Goal: Task Accomplishment & Management: Manage account settings

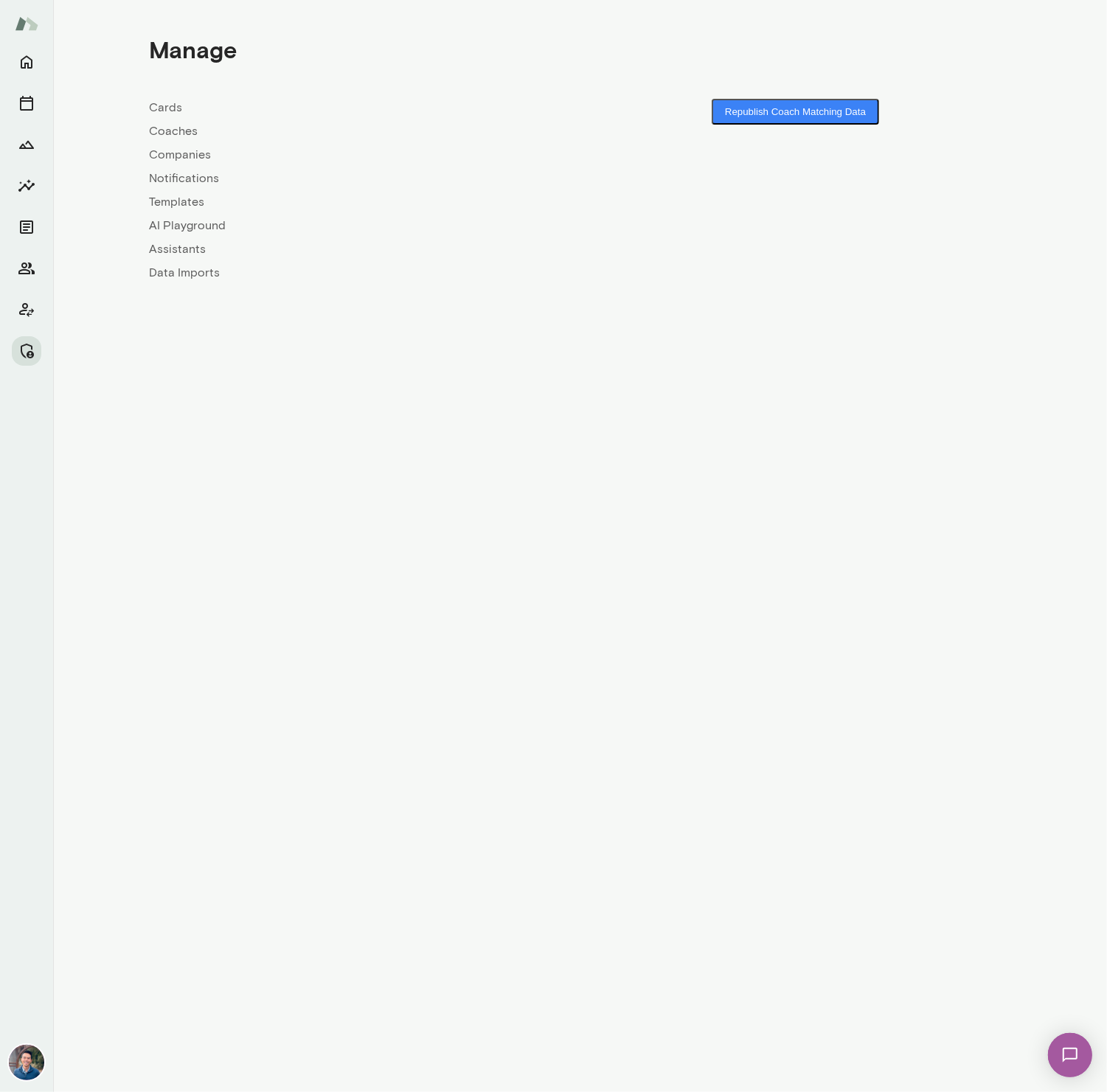
click at [175, 126] on link "Coaches" at bounding box center [365, 131] width 431 height 17
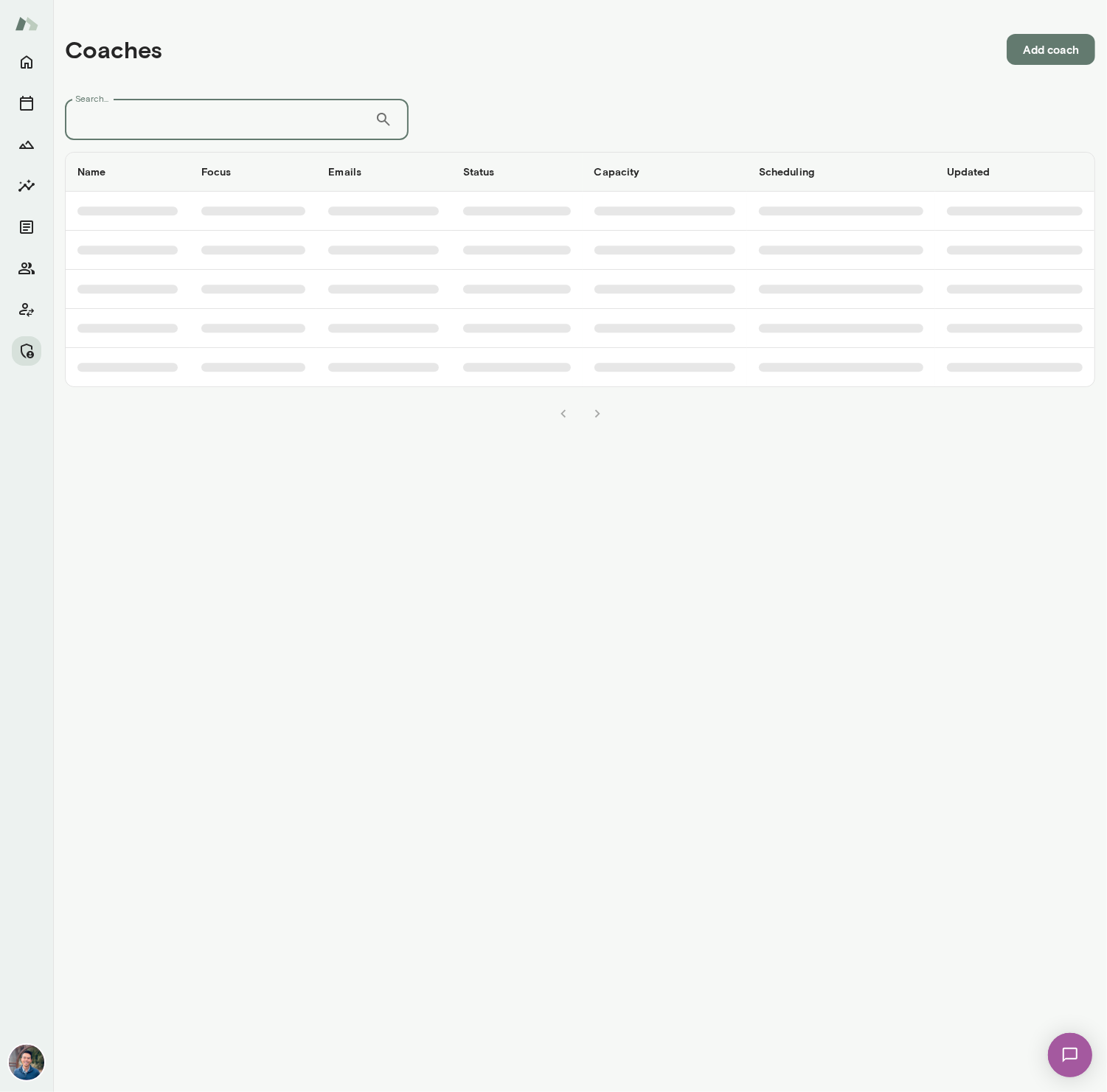
click at [175, 126] on input "Search..." at bounding box center [219, 119] width 310 height 41
click at [23, 354] on icon "Manage" at bounding box center [26, 351] width 17 height 17
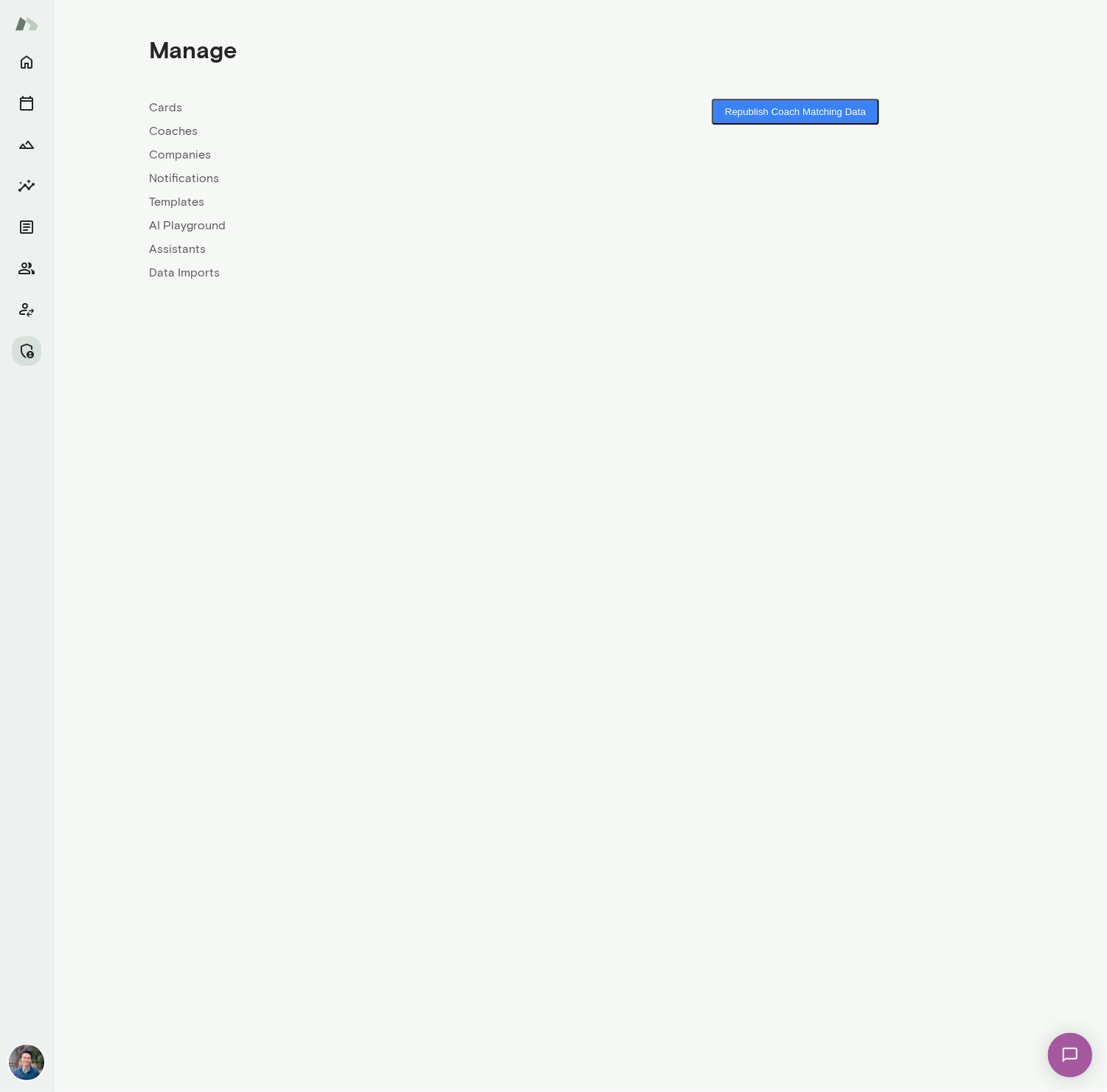
click at [165, 153] on link "Companies" at bounding box center [365, 155] width 431 height 17
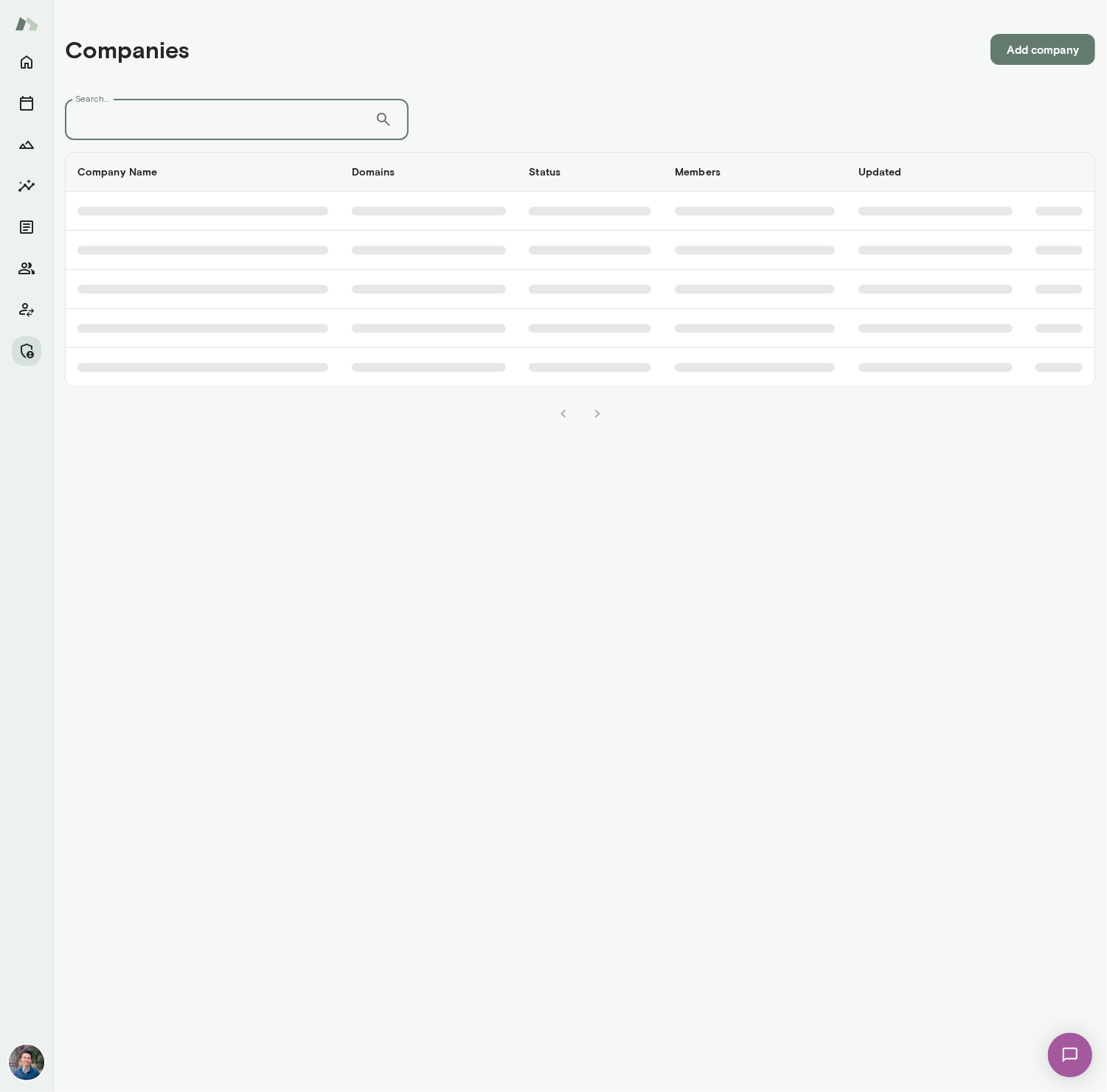
click at [164, 111] on input "Search..." at bounding box center [219, 119] width 310 height 41
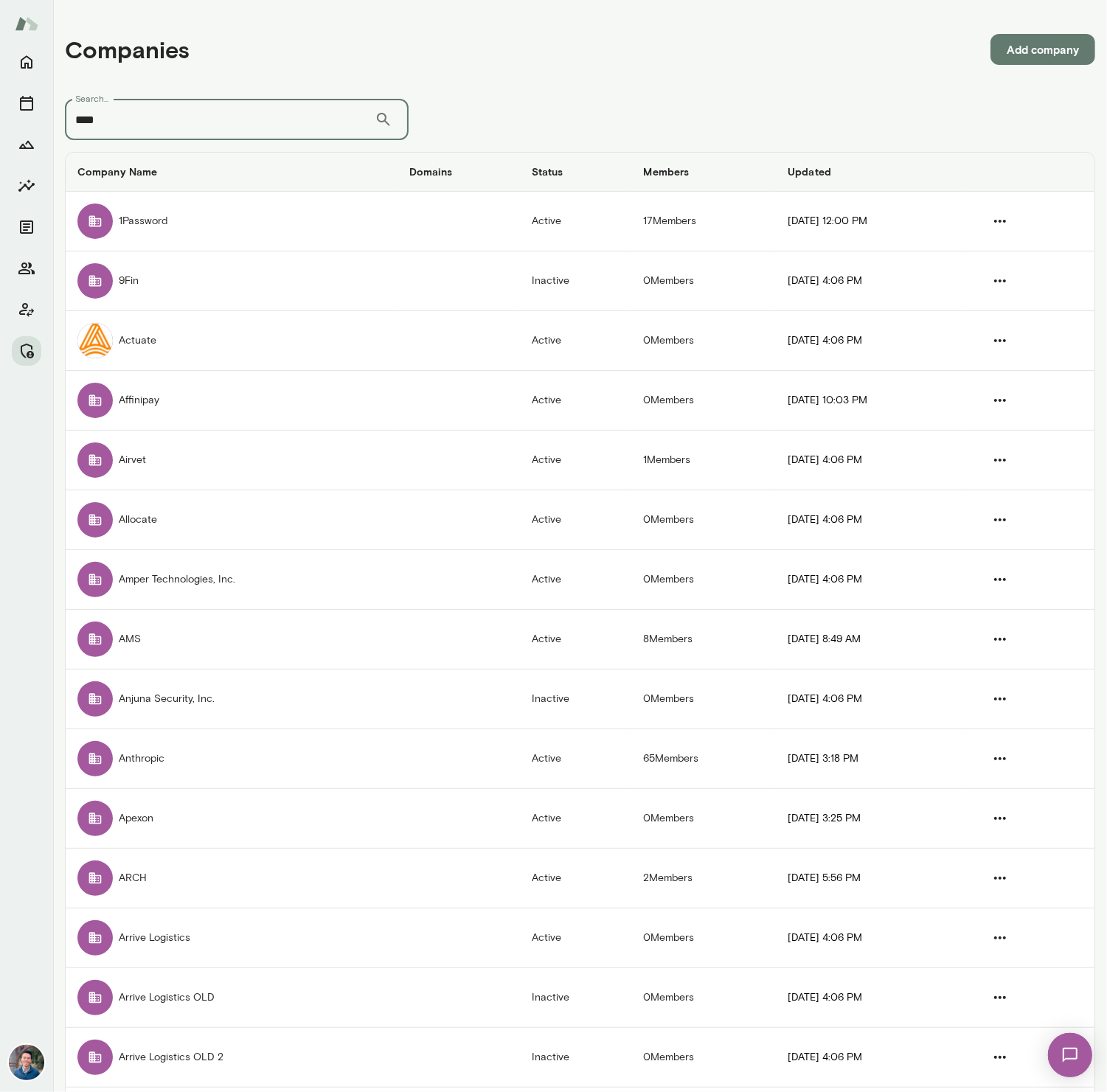
type input "****"
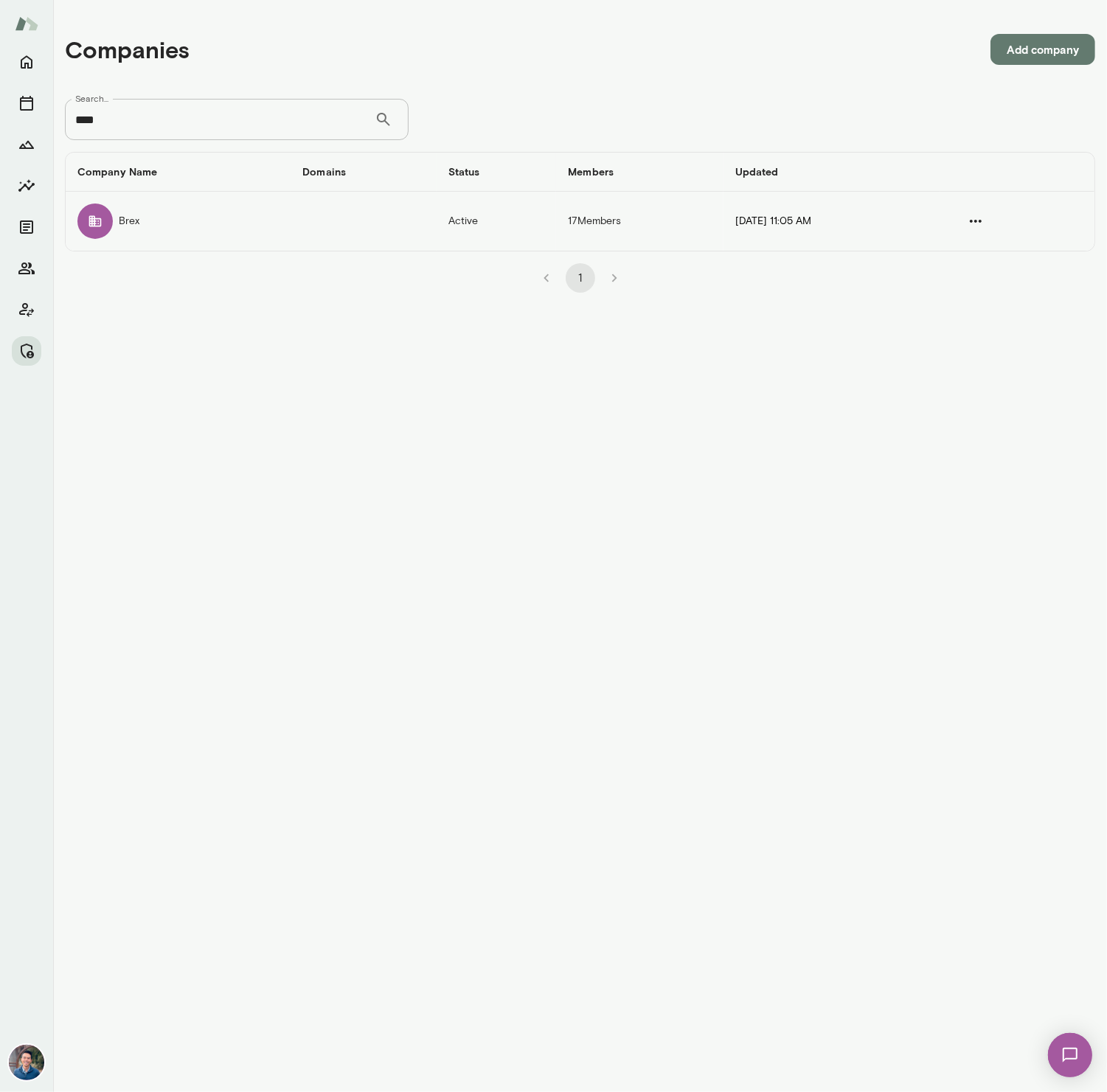
click at [253, 224] on td "Brex" at bounding box center [178, 220] width 225 height 59
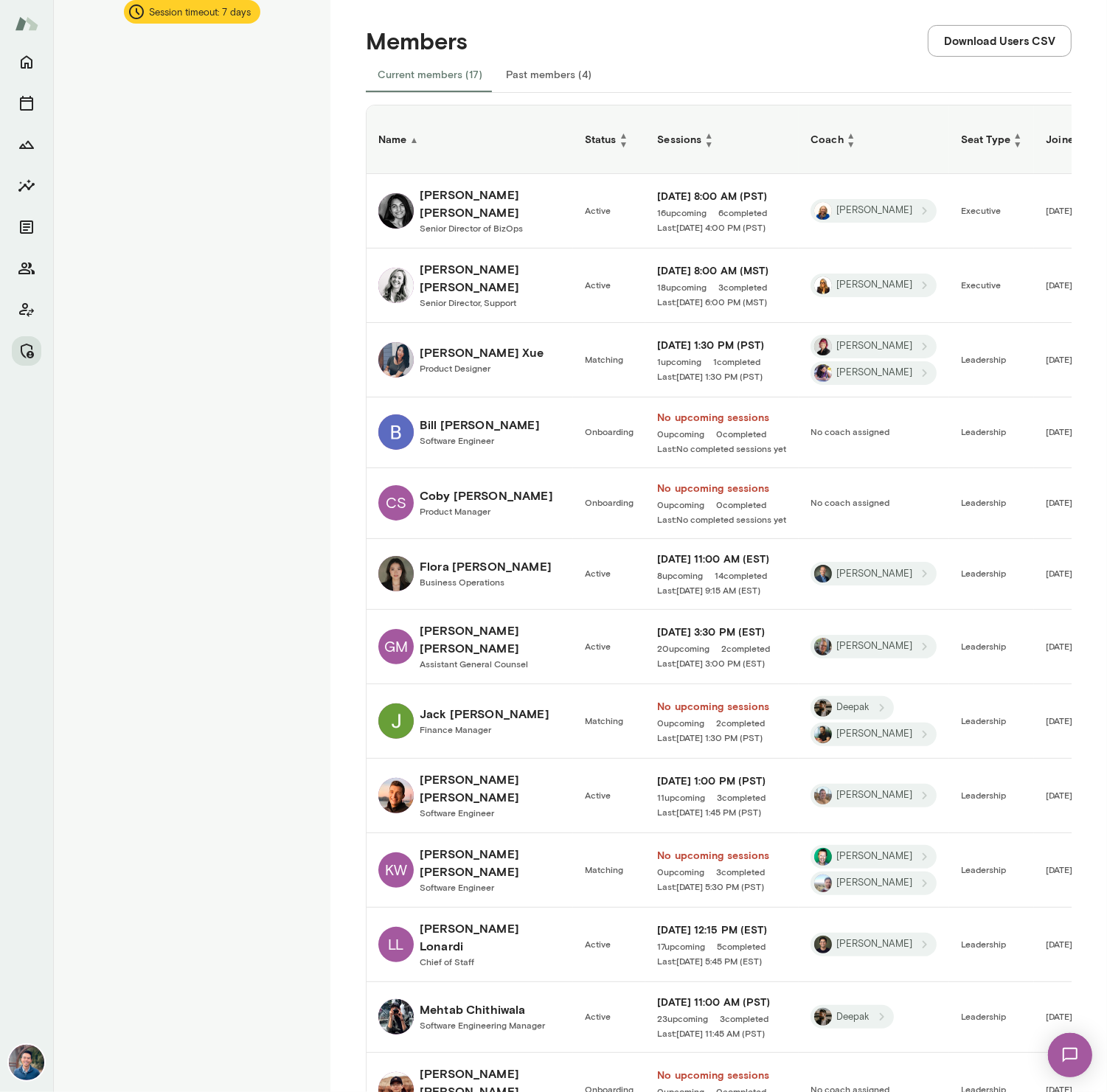
scroll to position [273, 0]
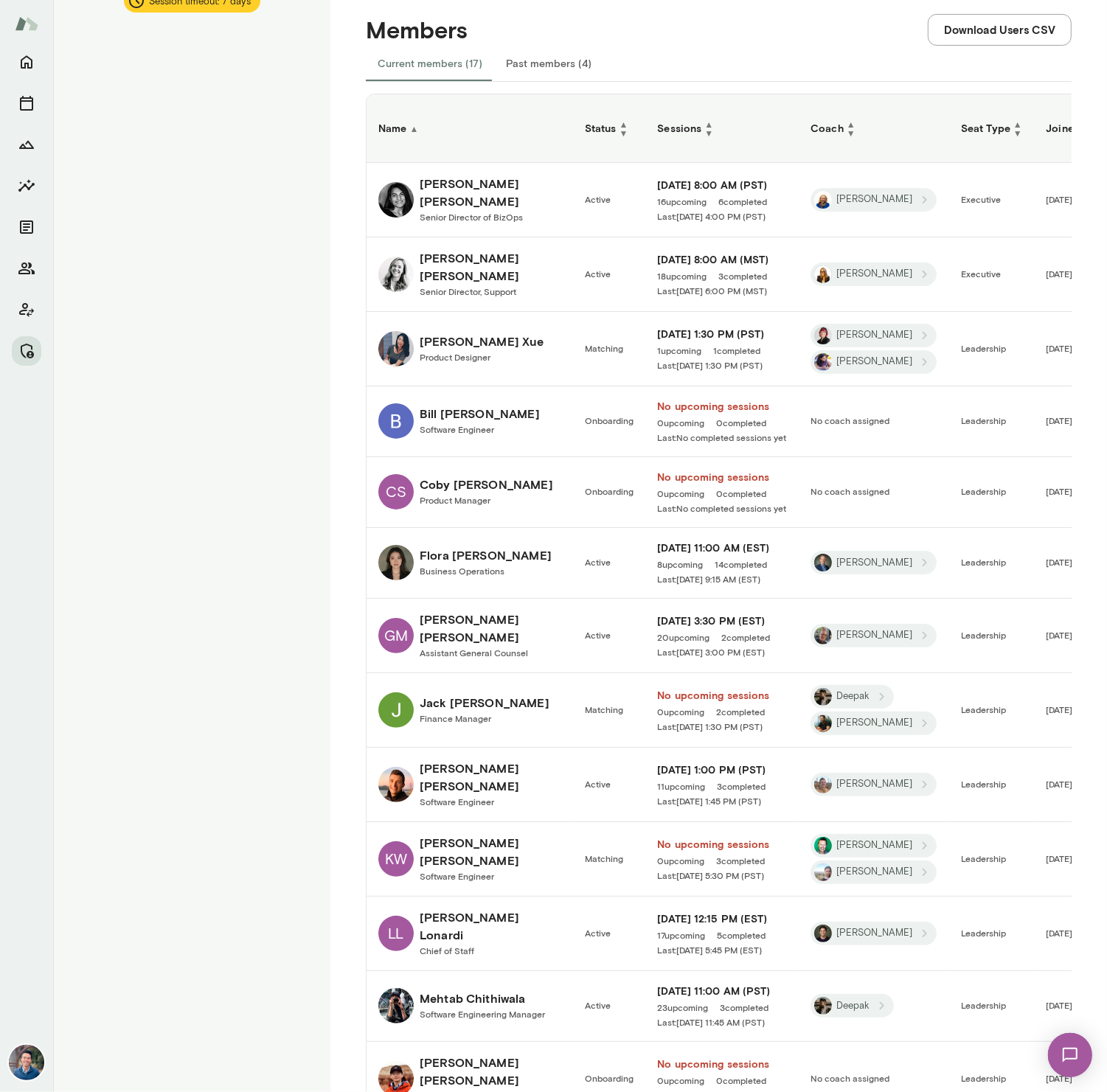
click at [711, 855] on div "0 upcoming 3 completed" at bounding box center [721, 861] width 130 height 12
click at [719, 837] on h6 "No upcoming sessions" at bounding box center [721, 844] width 130 height 14
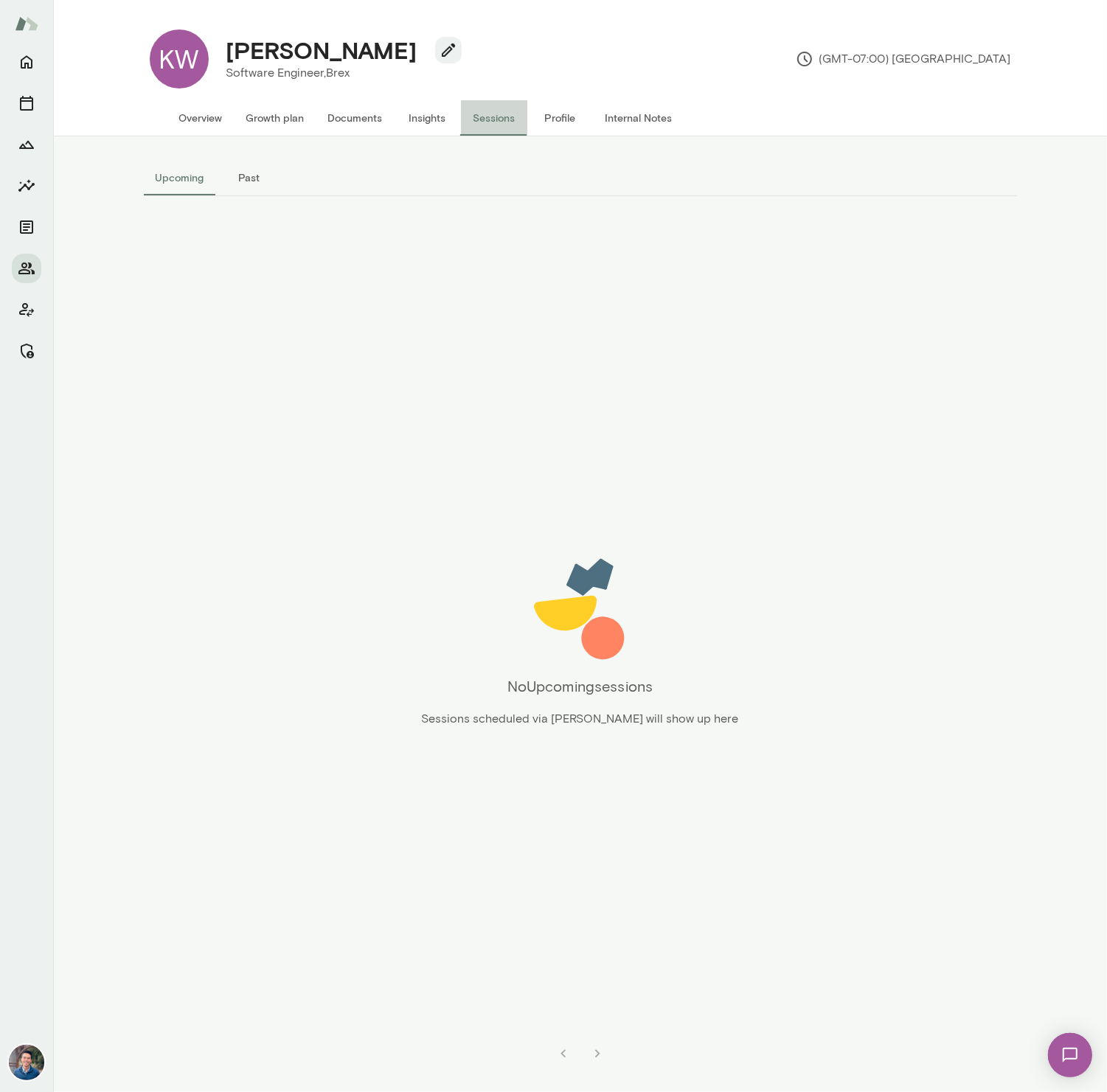
click at [482, 118] on button "Sessions" at bounding box center [493, 117] width 66 height 36
click at [251, 177] on button "Past" at bounding box center [249, 177] width 66 height 36
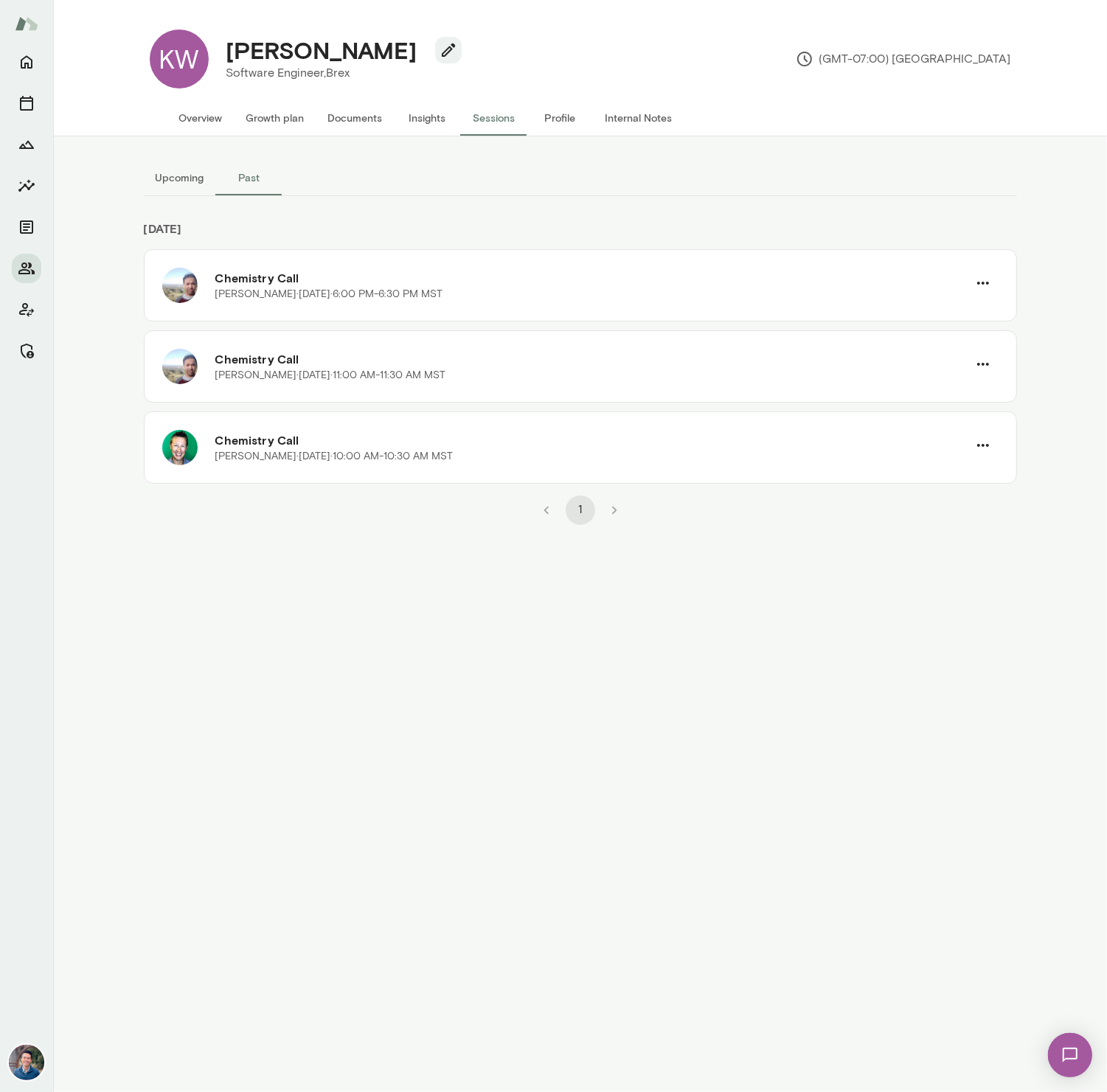
click at [273, 594] on div "Upcoming Past [DATE] Chemistry Call [PERSON_NAME][DATE] · 6:00 PM-6:30 PM MST C…" at bounding box center [580, 615] width 885 height 956
click at [185, 280] on img at bounding box center [180, 285] width 36 height 36
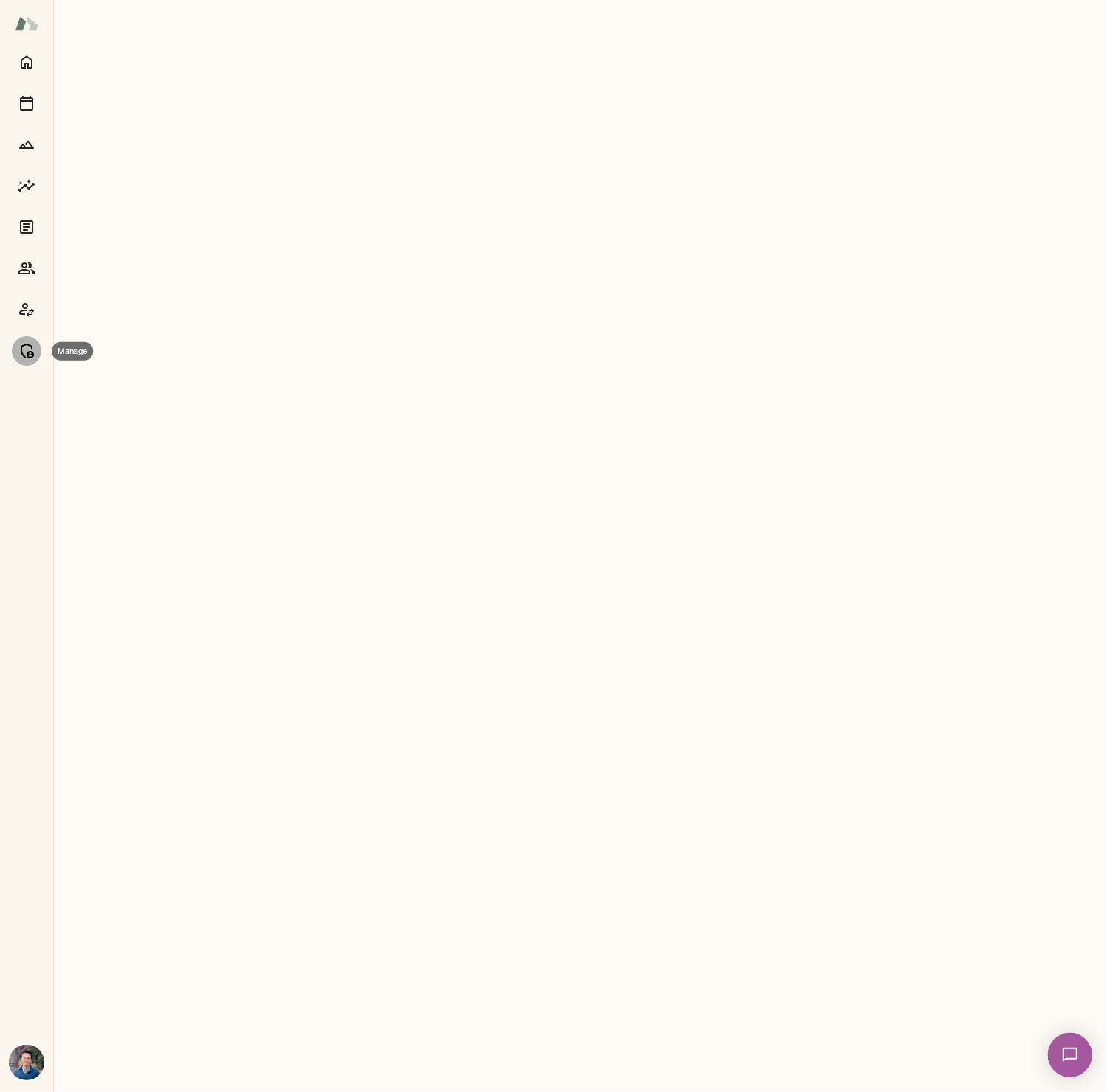
click at [38, 350] on button "Manage" at bounding box center [26, 351] width 30 height 30
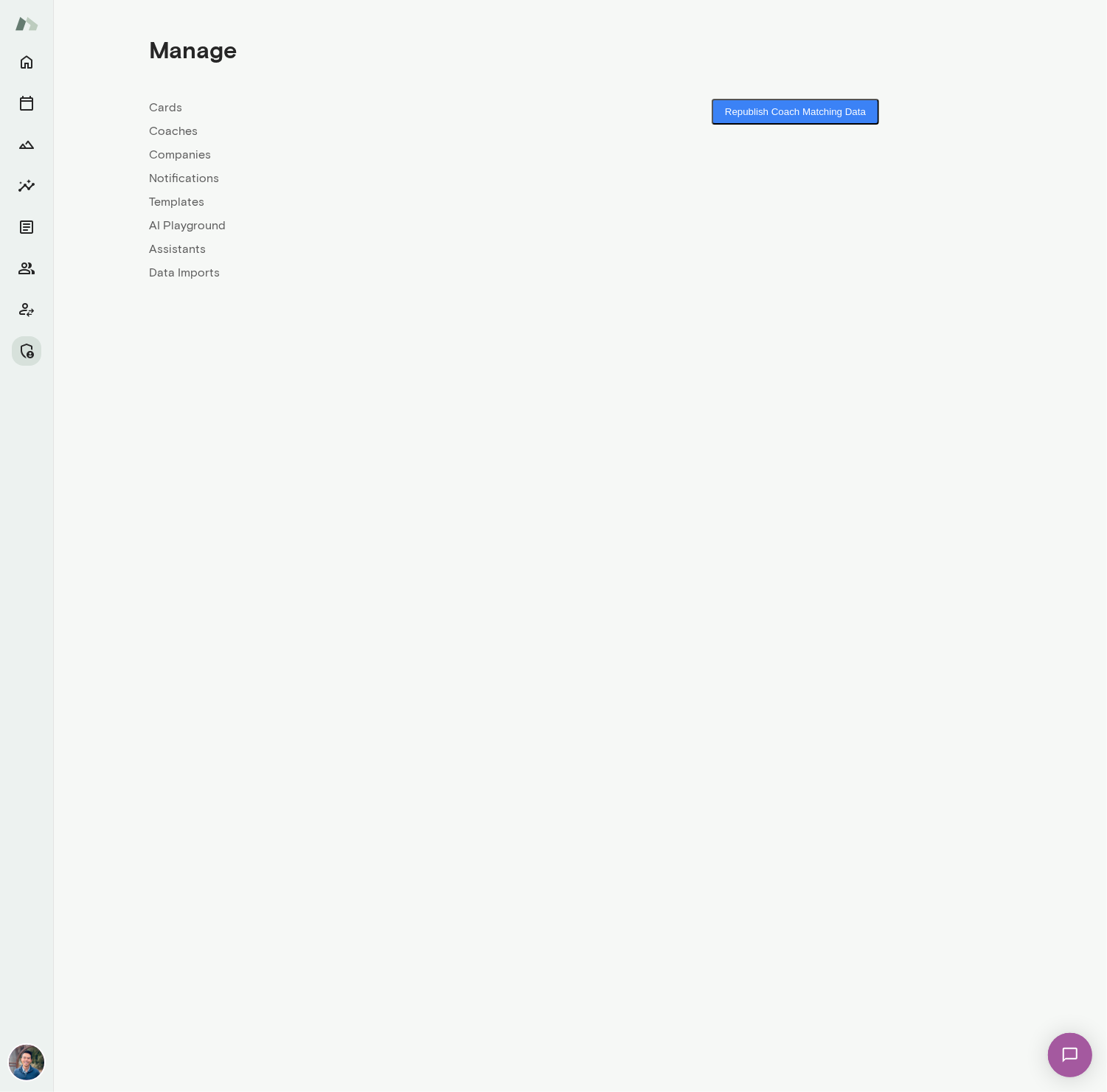
click at [166, 131] on link "Coaches" at bounding box center [365, 131] width 431 height 17
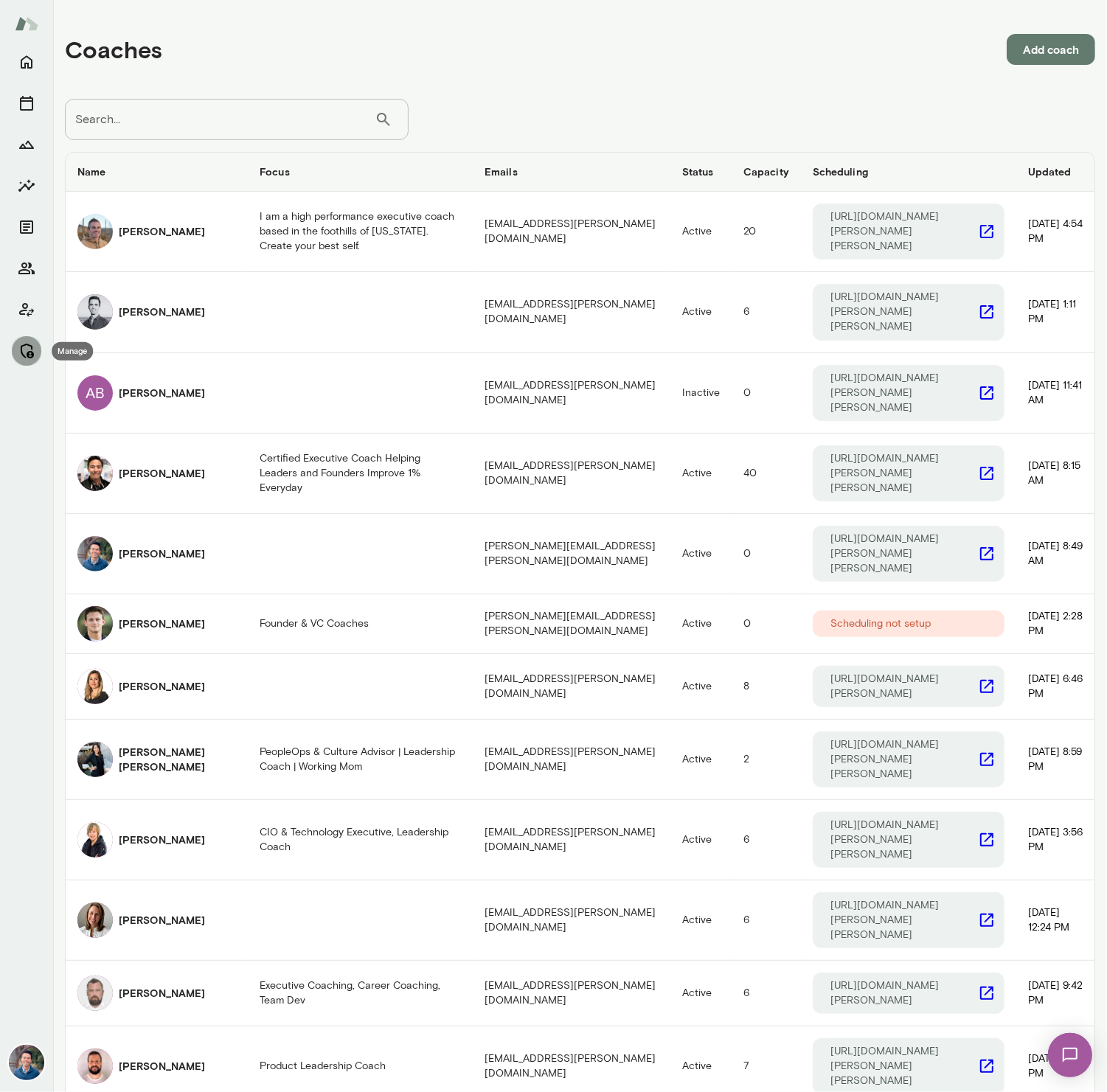
click at [28, 353] on icon "Manage" at bounding box center [27, 350] width 13 height 14
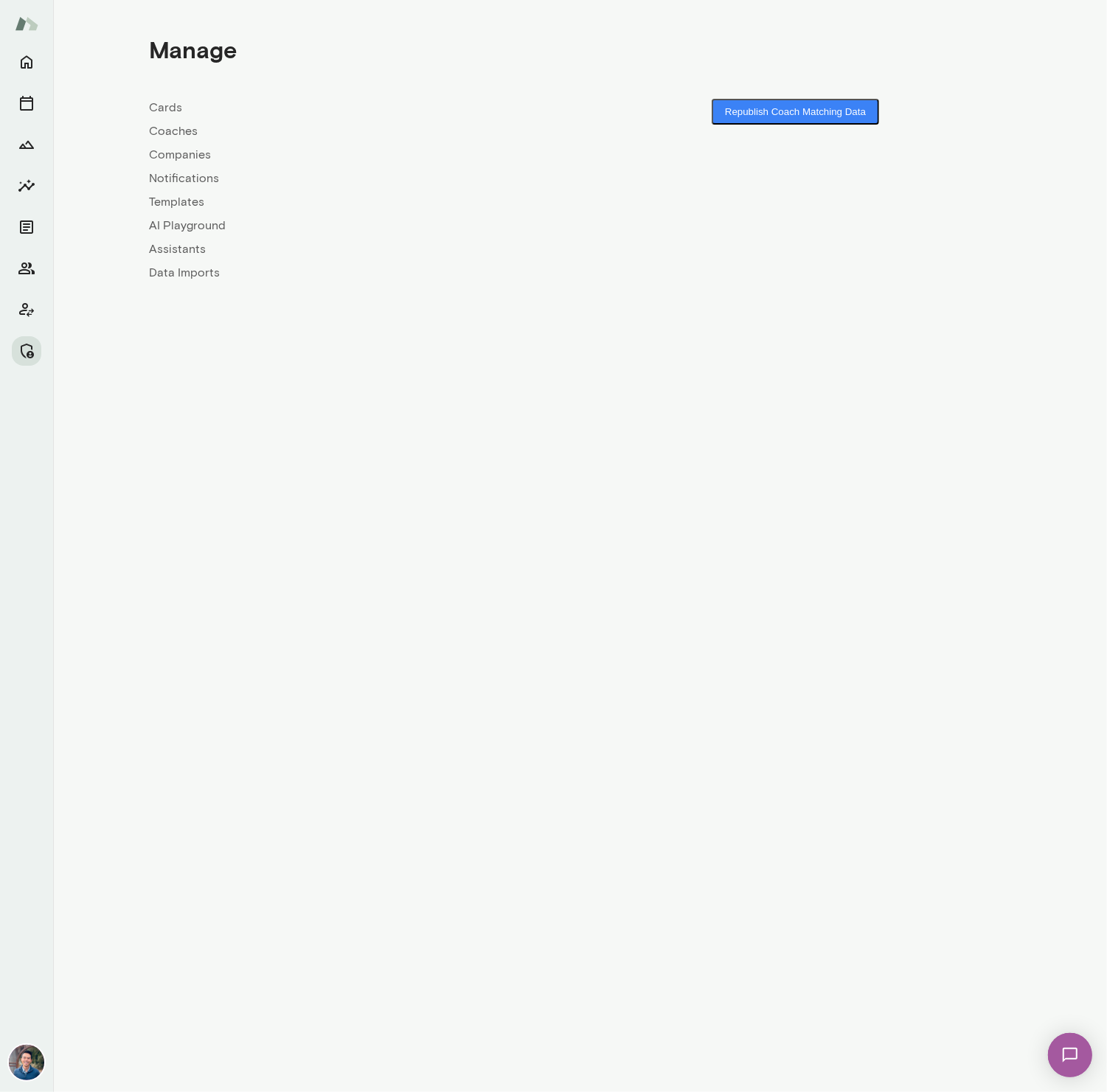
click at [179, 133] on link "Coaches" at bounding box center [365, 131] width 431 height 17
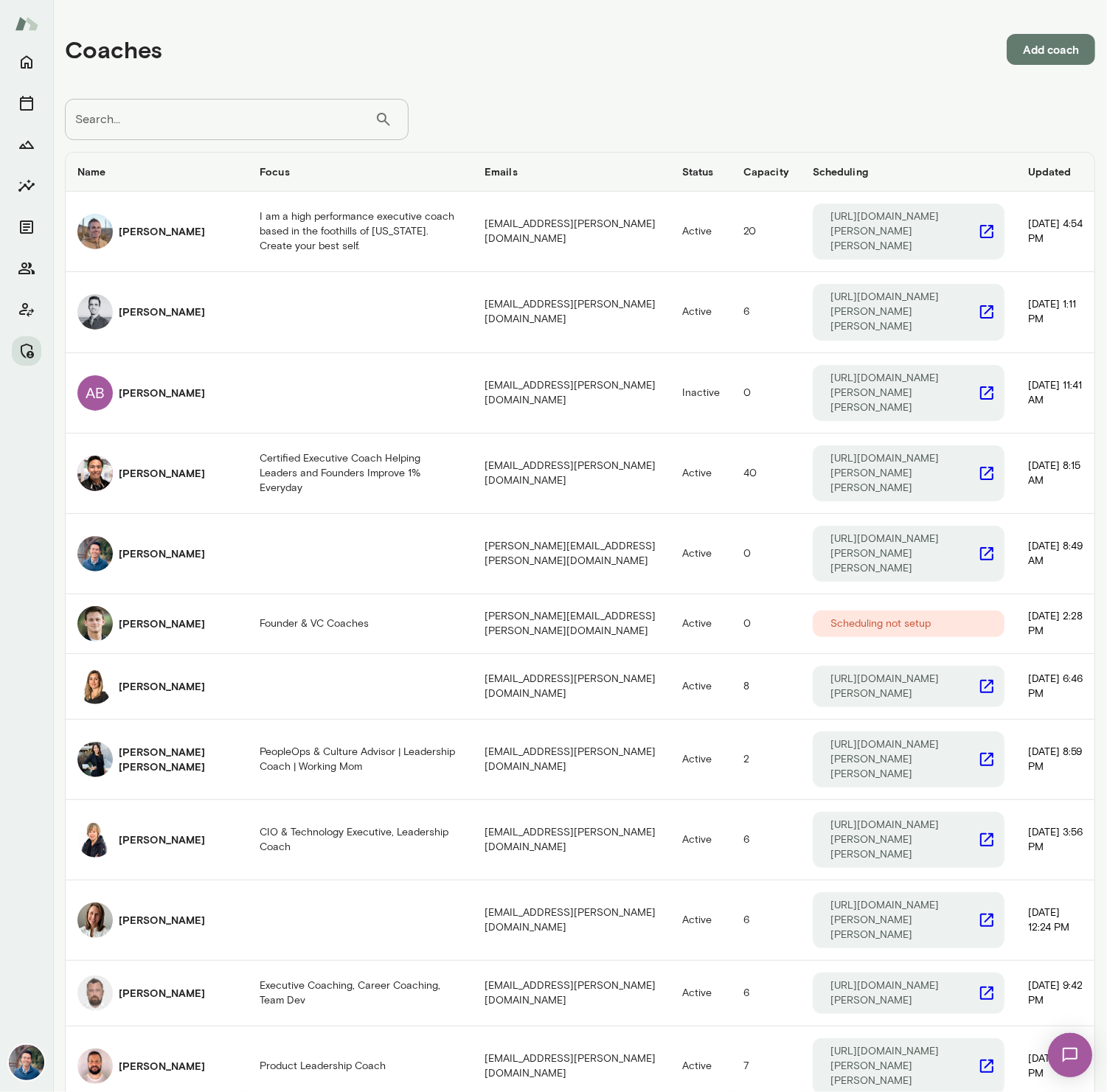
click at [180, 121] on input "Search..." at bounding box center [219, 119] width 310 height 41
type input "*****"
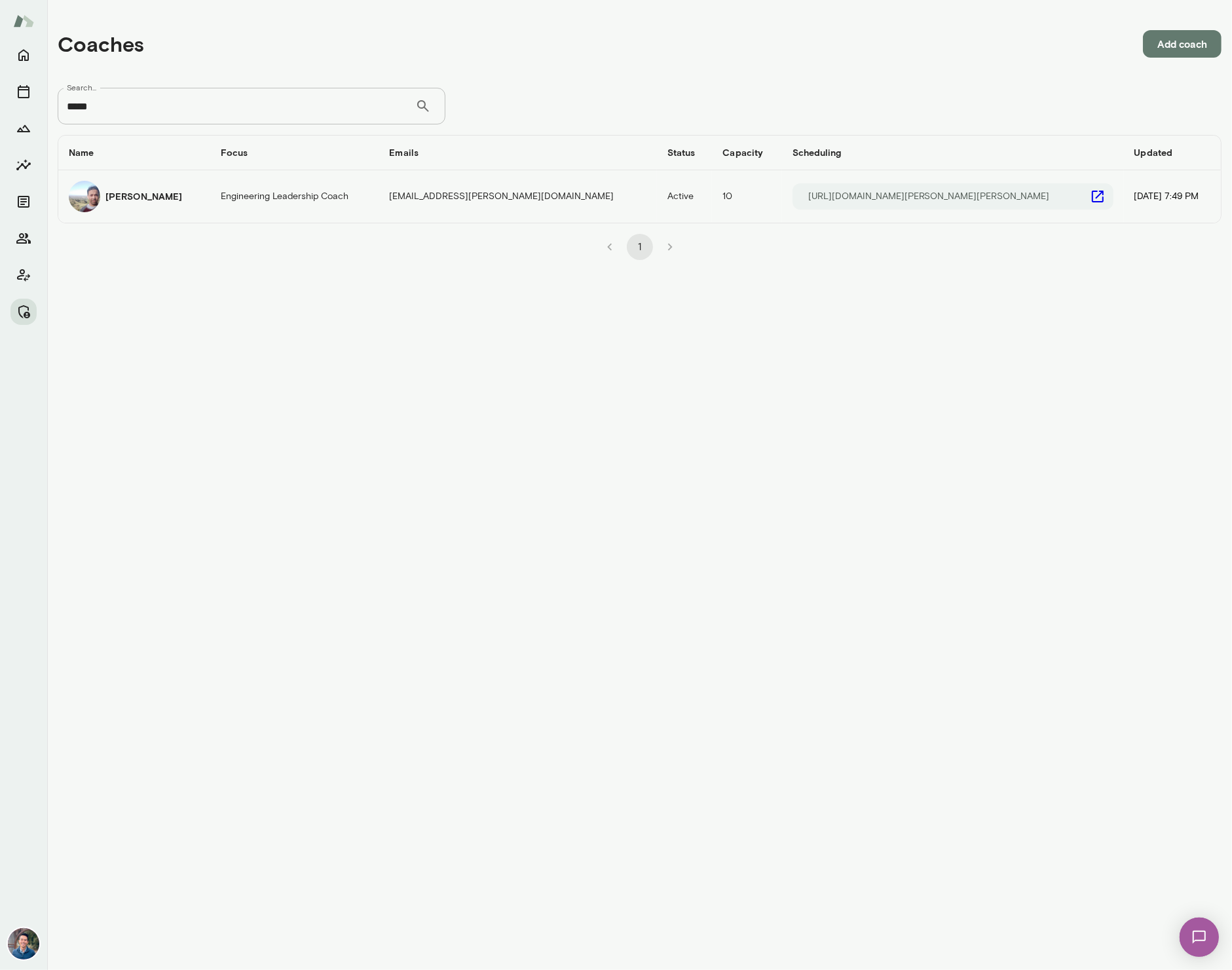
click at [114, 194] on h6 "[PERSON_NAME]" at bounding box center [144, 196] width 77 height 13
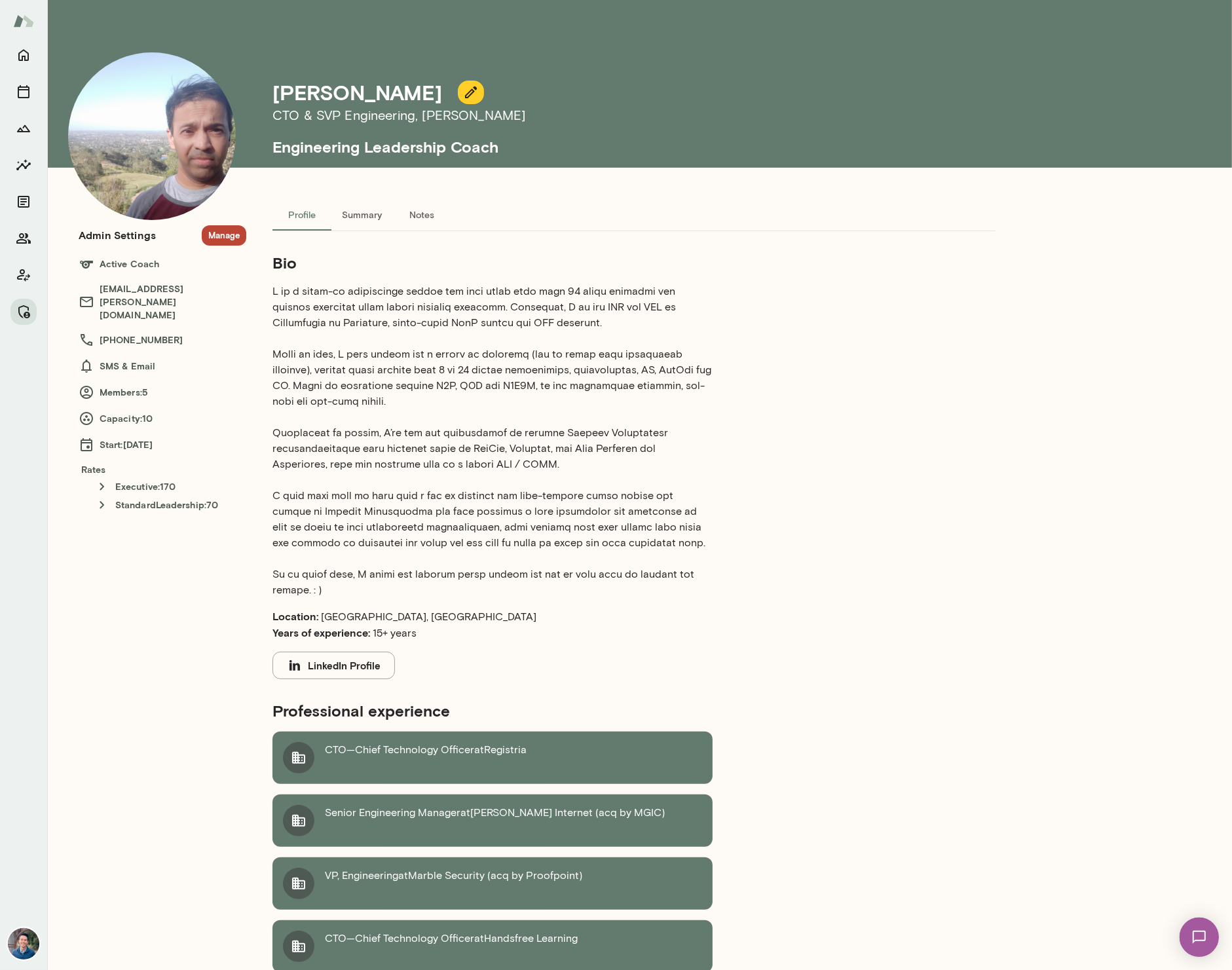
click at [369, 218] on button "Summary" at bounding box center [361, 215] width 61 height 32
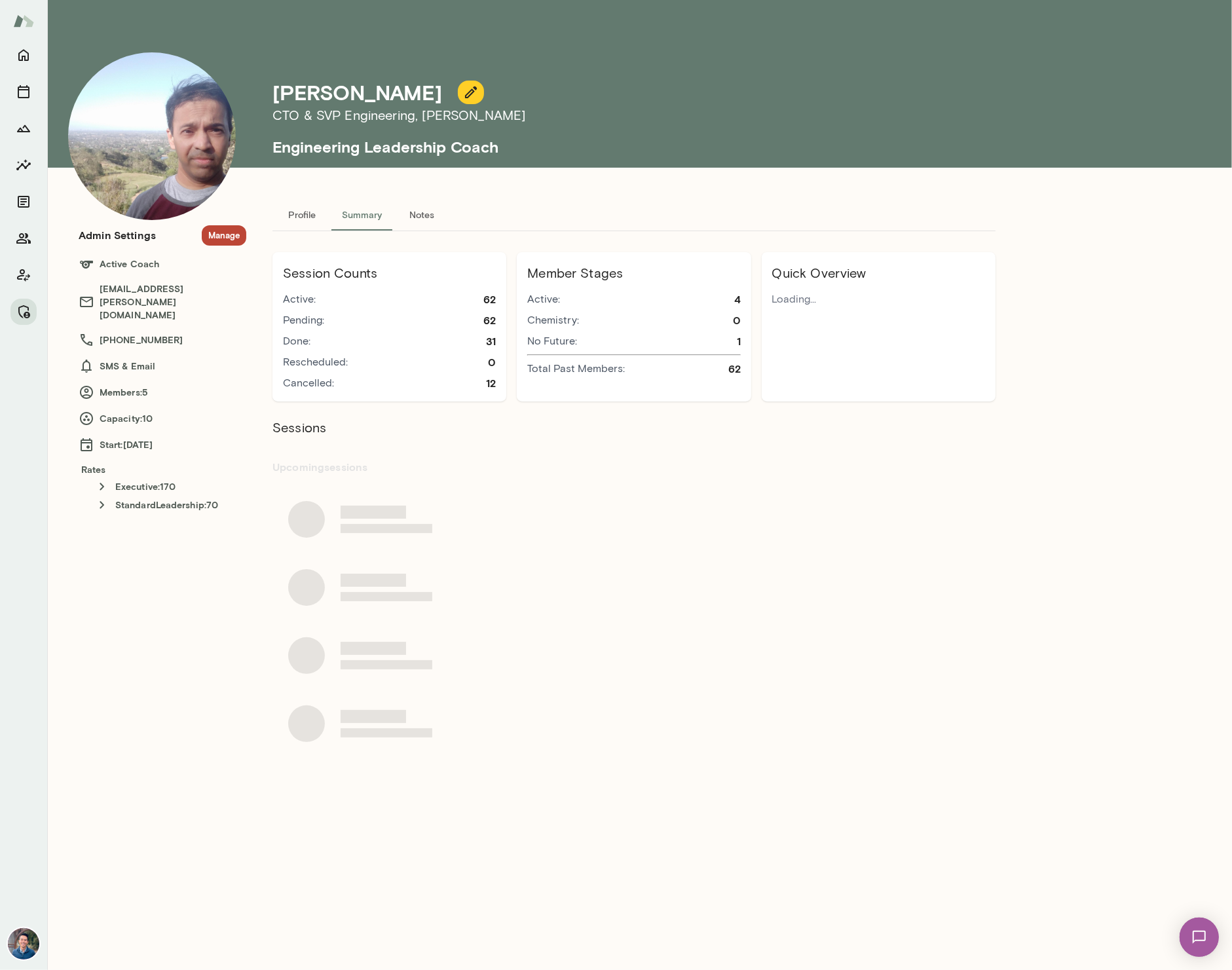
click at [296, 216] on button "Profile" at bounding box center [302, 215] width 59 height 32
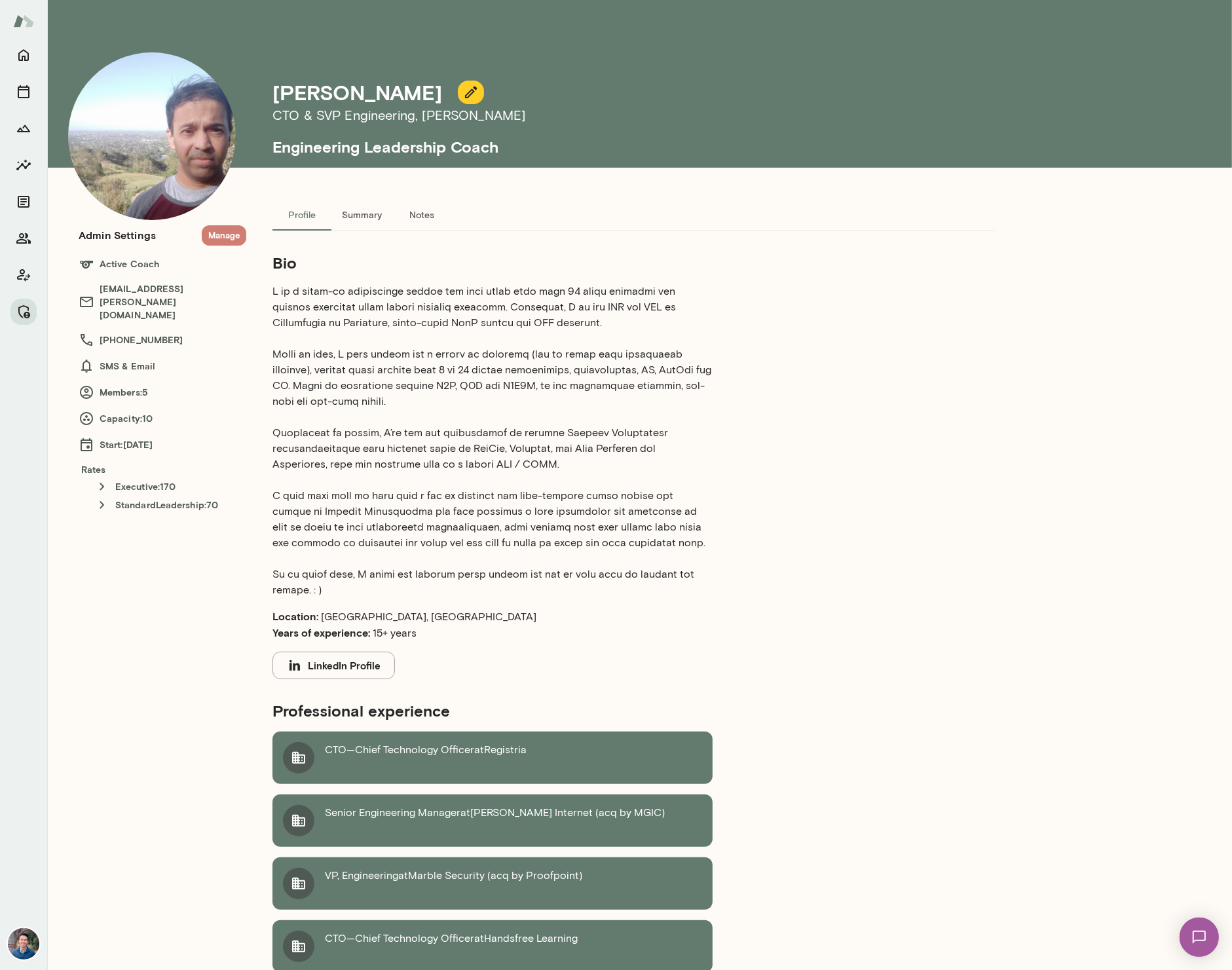
click at [227, 231] on button "Manage" at bounding box center [224, 236] width 44 height 21
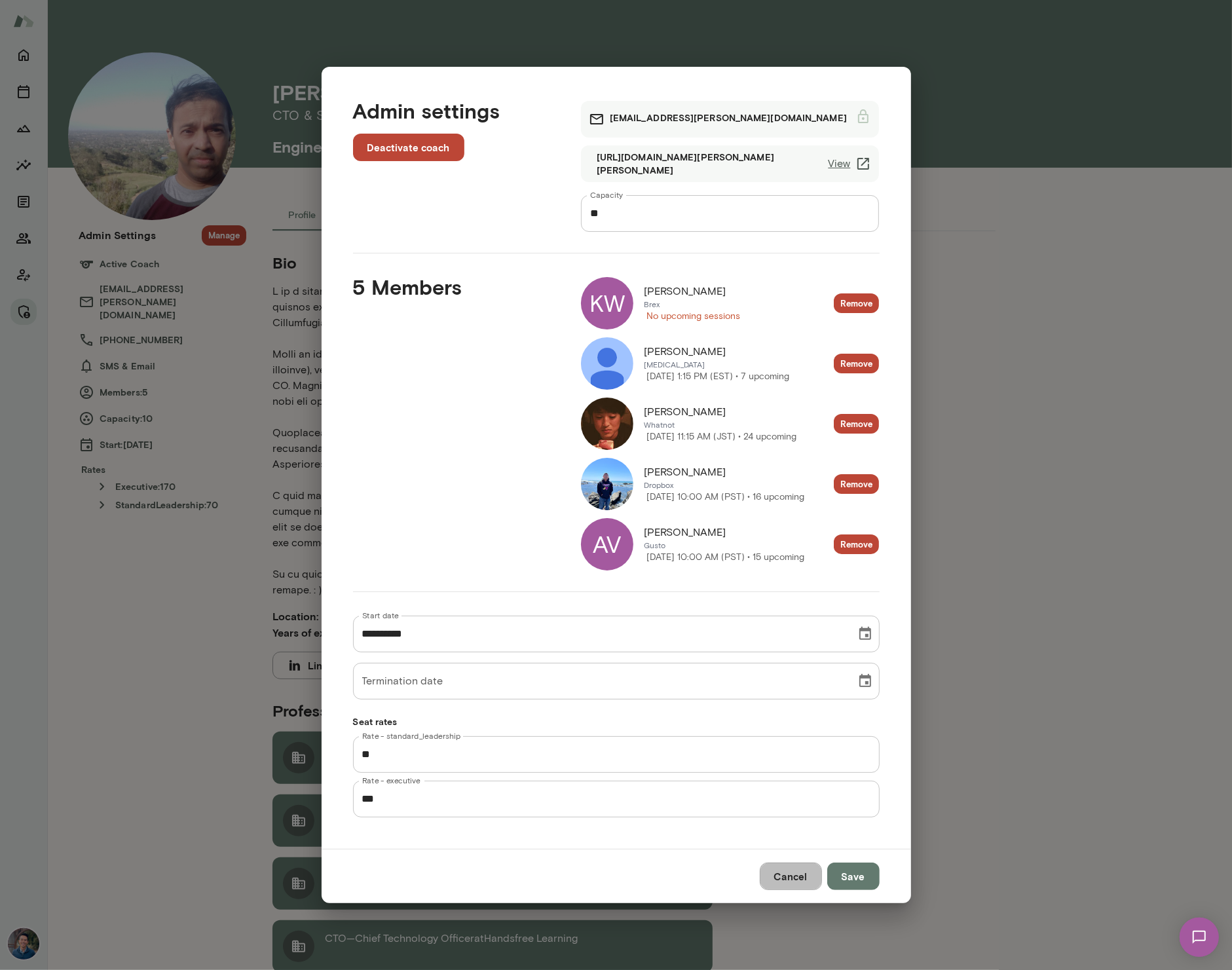
drag, startPoint x: 784, startPoint y: 874, endPoint x: 849, endPoint y: 467, distance: 412.2
click at [784, 874] on button "Cancel" at bounding box center [790, 877] width 62 height 27
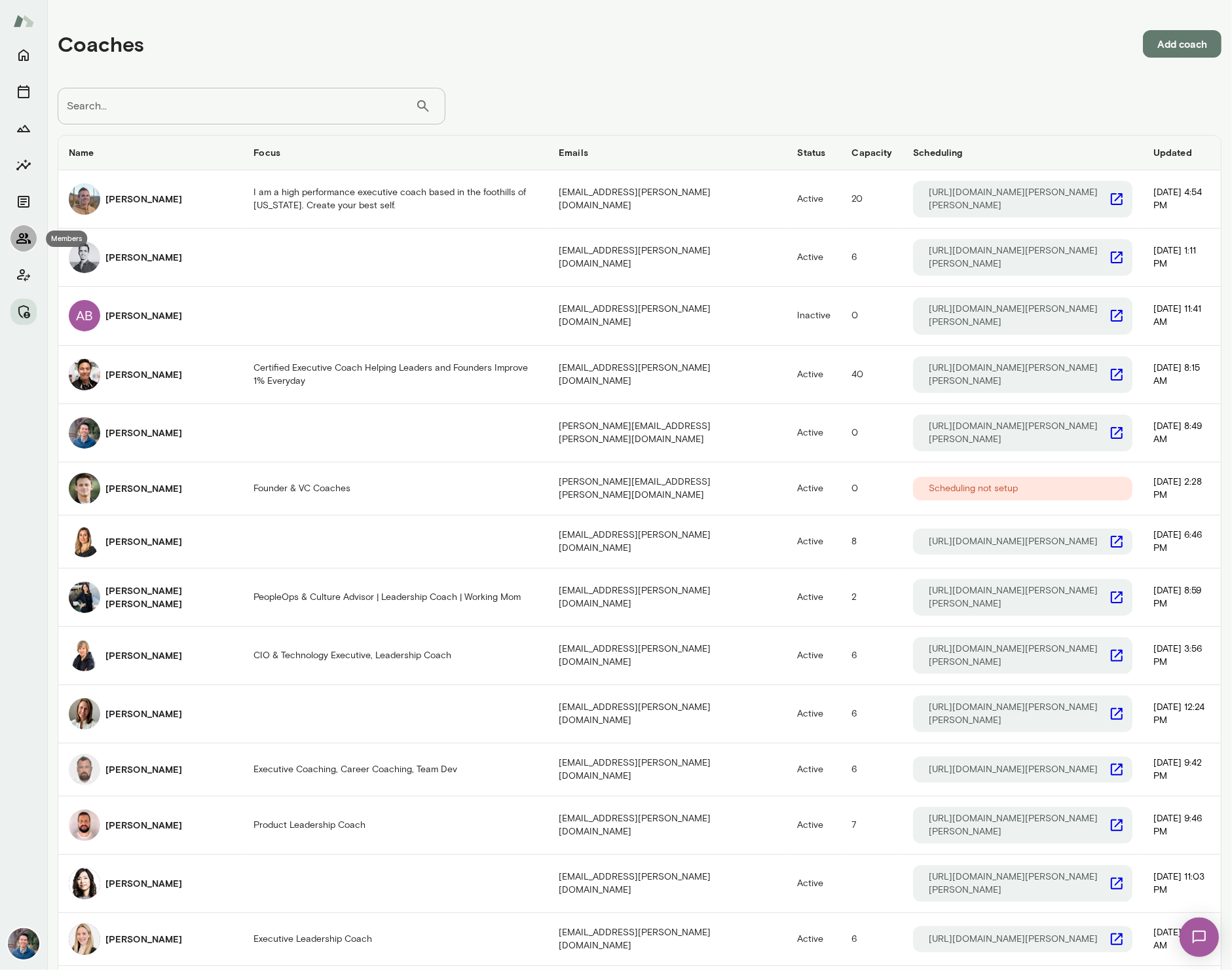
click at [28, 236] on icon "Members" at bounding box center [23, 238] width 15 height 15
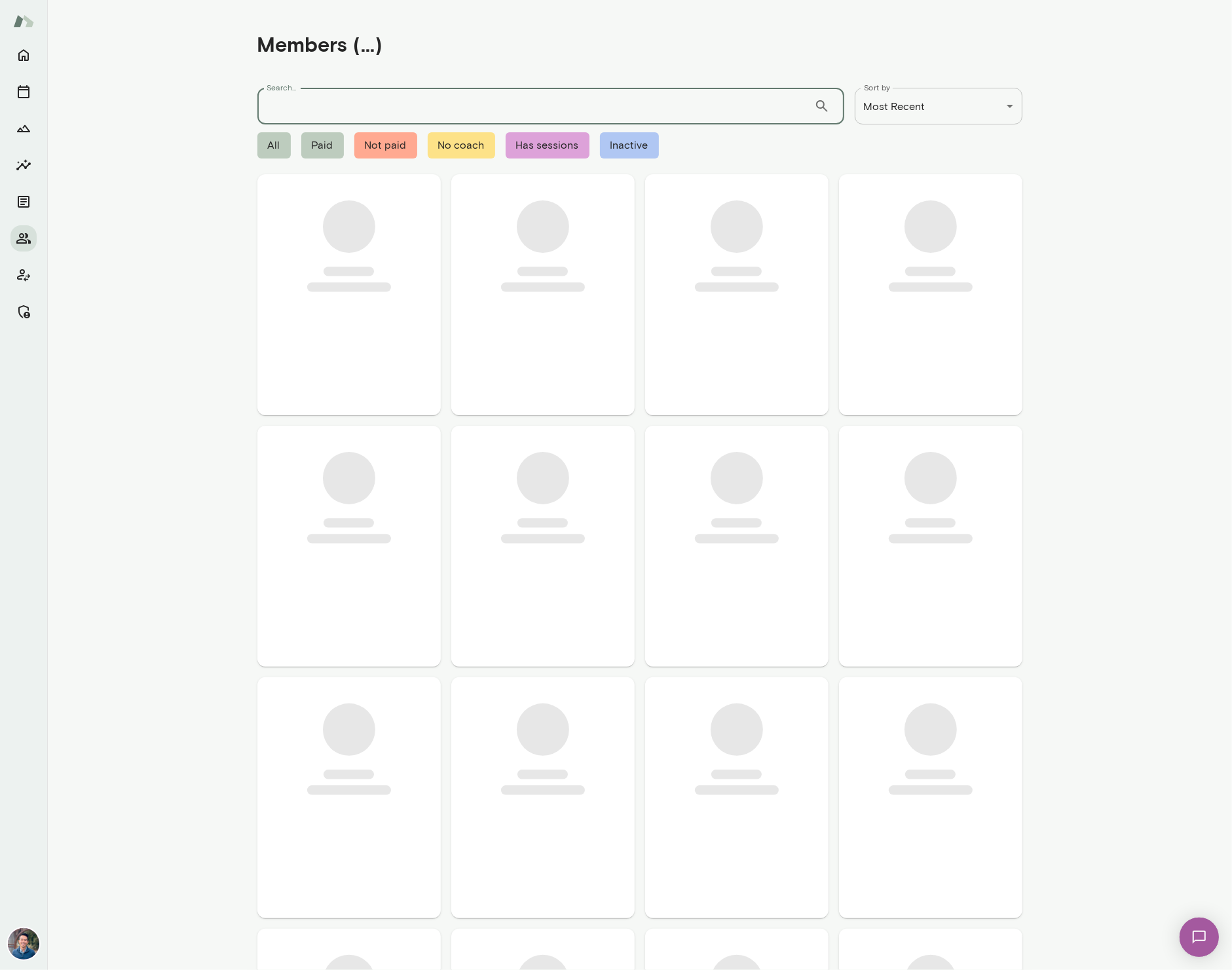
click at [308, 98] on input "Search..." at bounding box center [536, 106] width 557 height 37
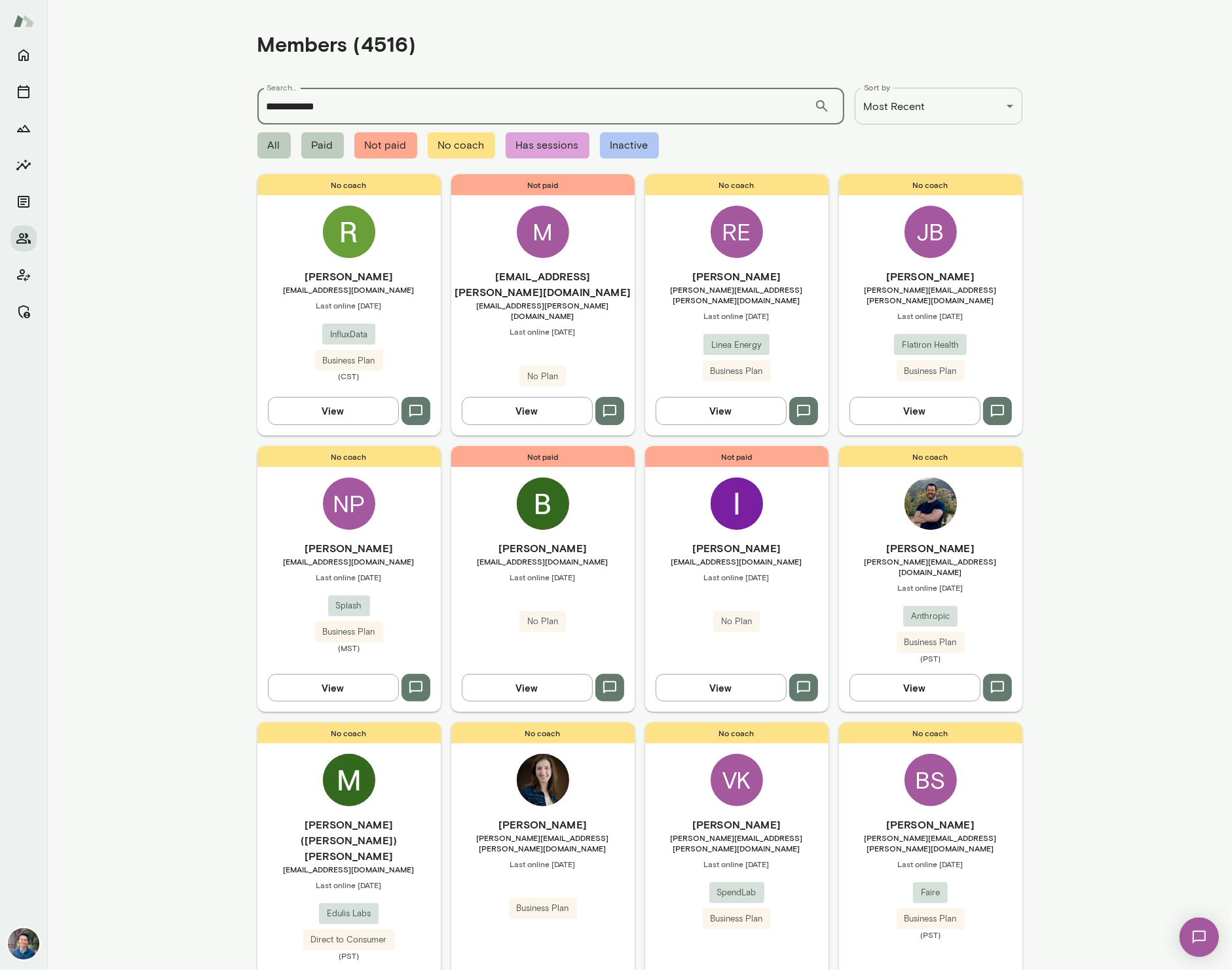
click at [402, 109] on input "**********" at bounding box center [536, 106] width 557 height 37
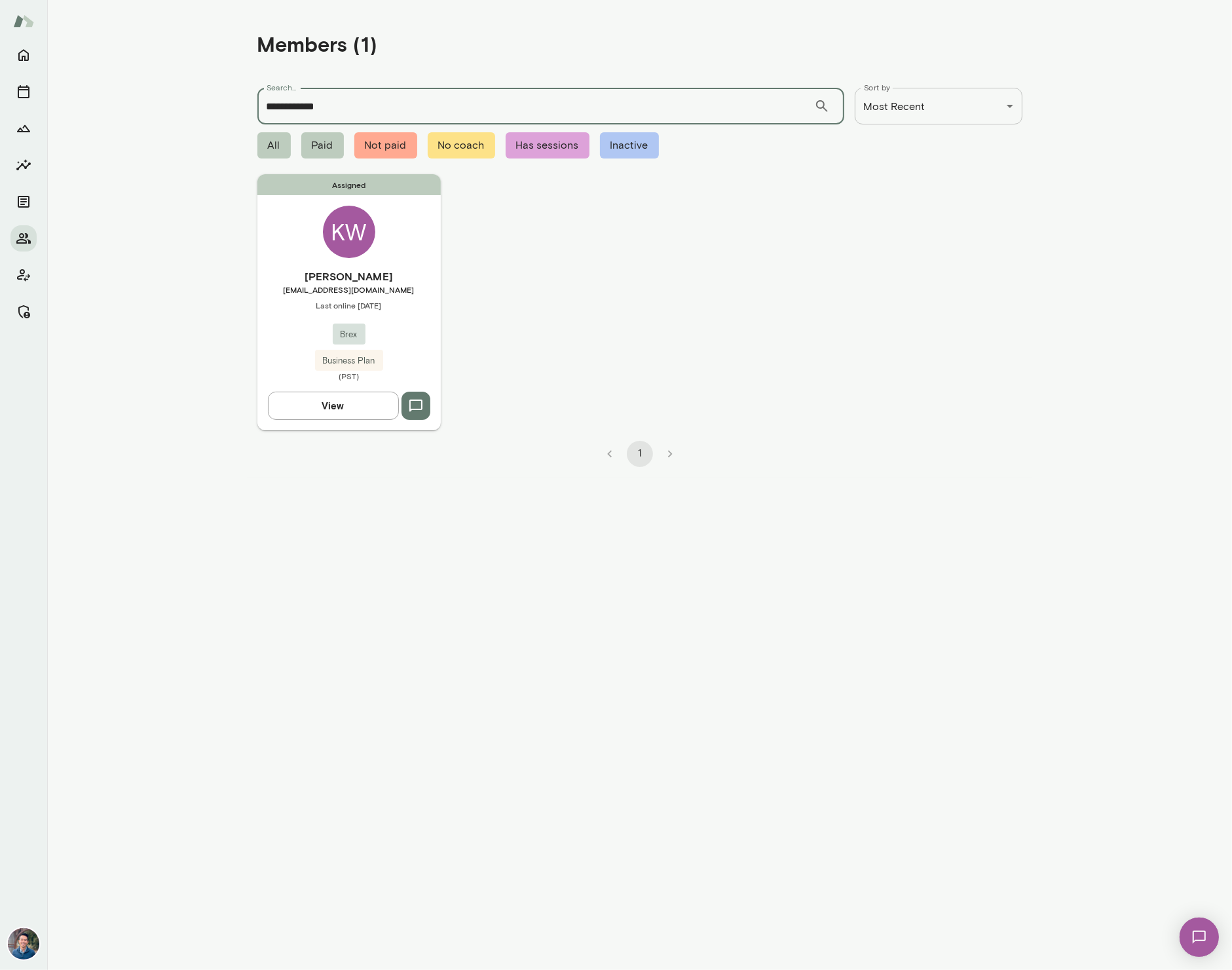
type input "**********"
click at [386, 266] on div "Assigned KW [PERSON_NAME] [EMAIL_ADDRESS][DOMAIN_NAME] Last online [DATE] Brex …" at bounding box center [349, 302] width 184 height 256
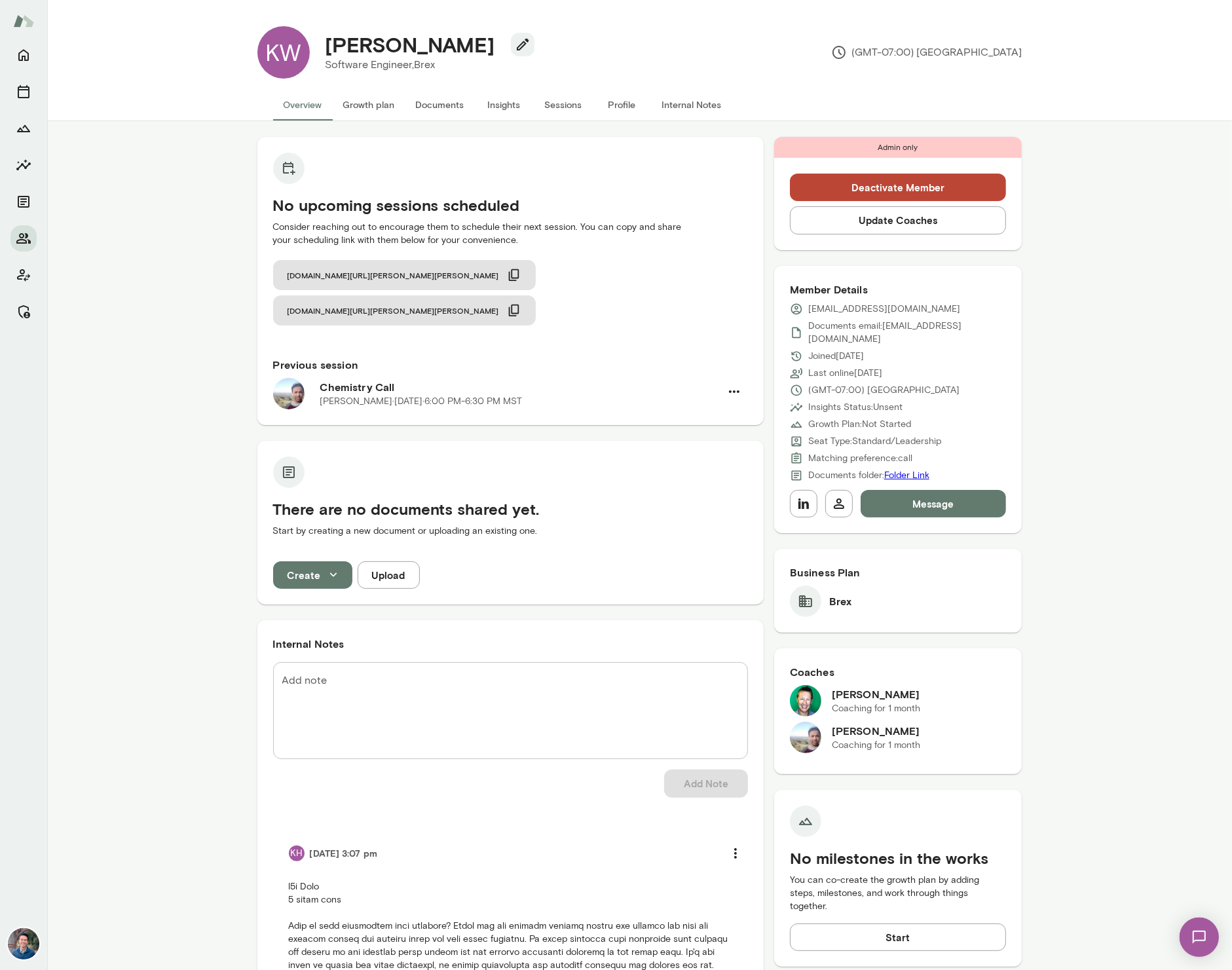
click at [859, 223] on button "Update Coaches" at bounding box center [899, 220] width 217 height 27
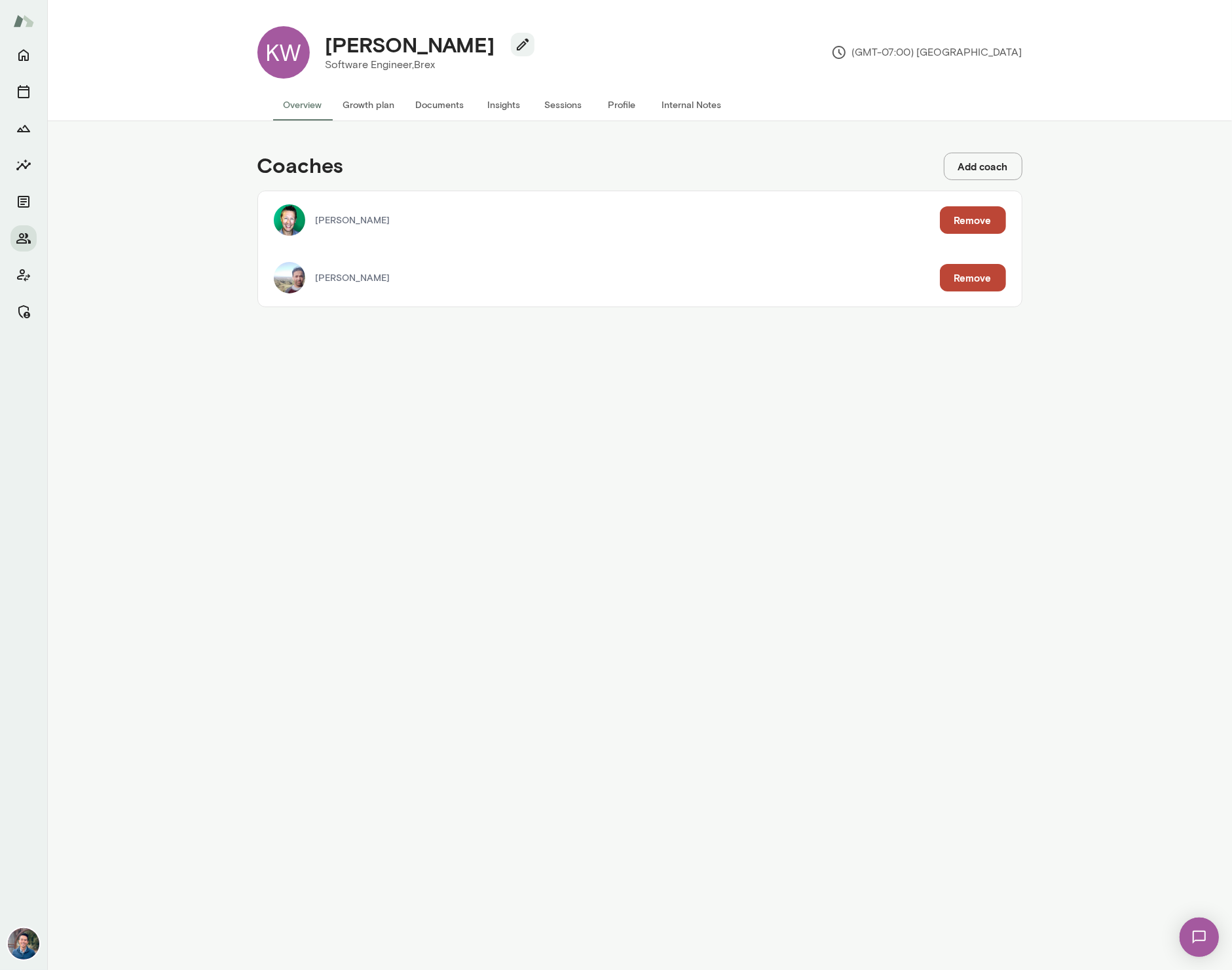
click at [933, 279] on button "Remove" at bounding box center [972, 278] width 66 height 27
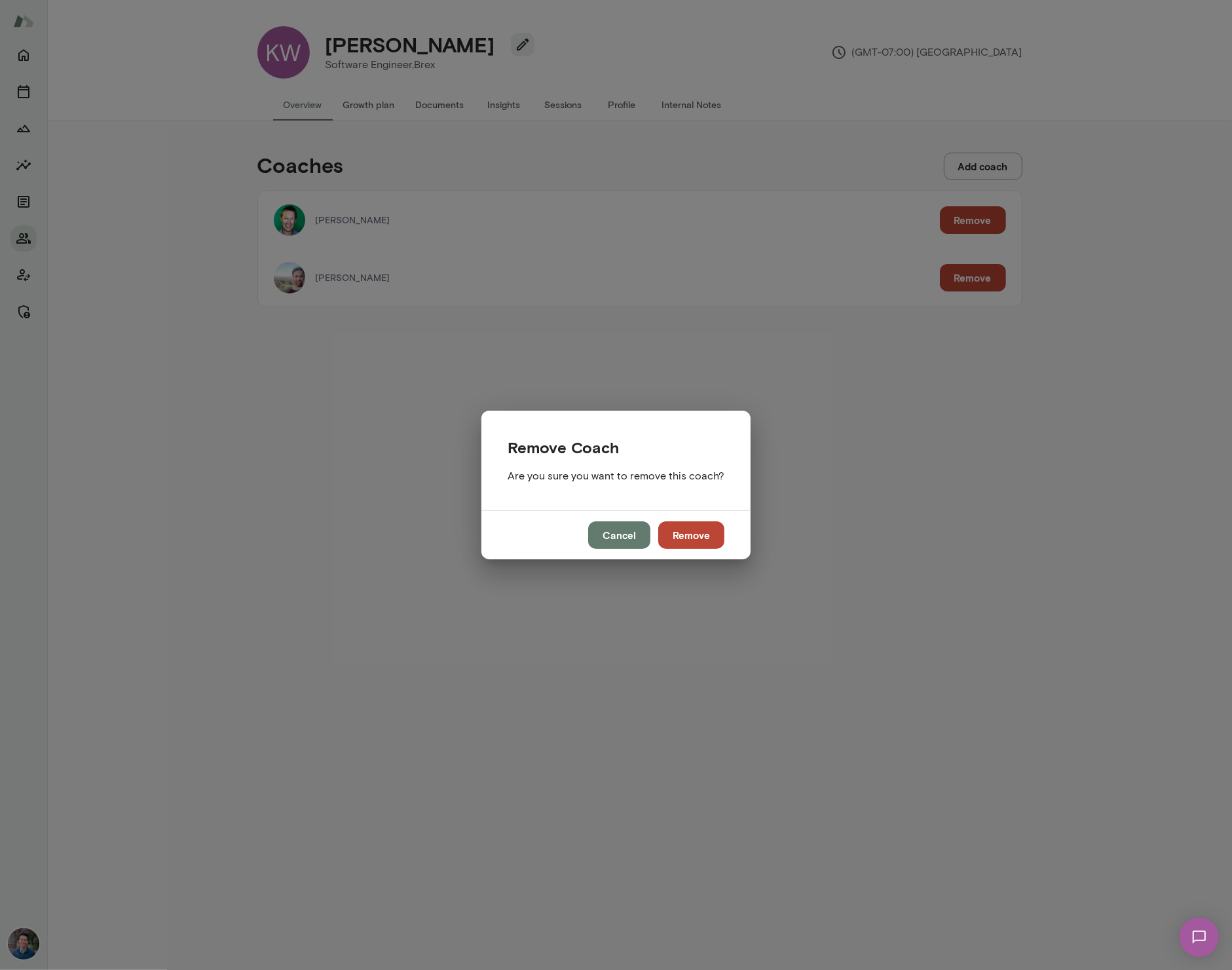
click at [678, 538] on button "Remove" at bounding box center [691, 535] width 66 height 27
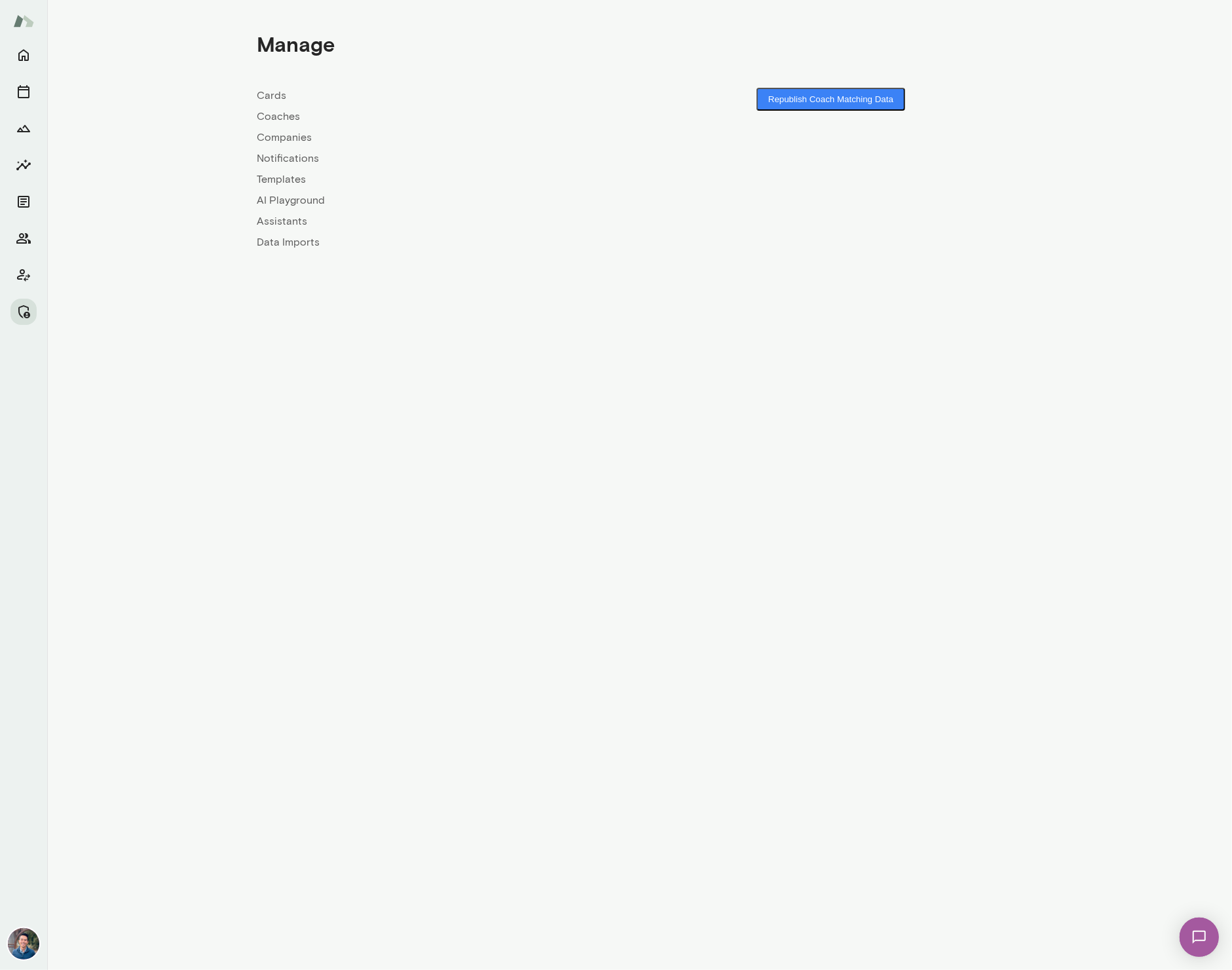
click at [288, 119] on link "Coaches" at bounding box center [449, 116] width 383 height 15
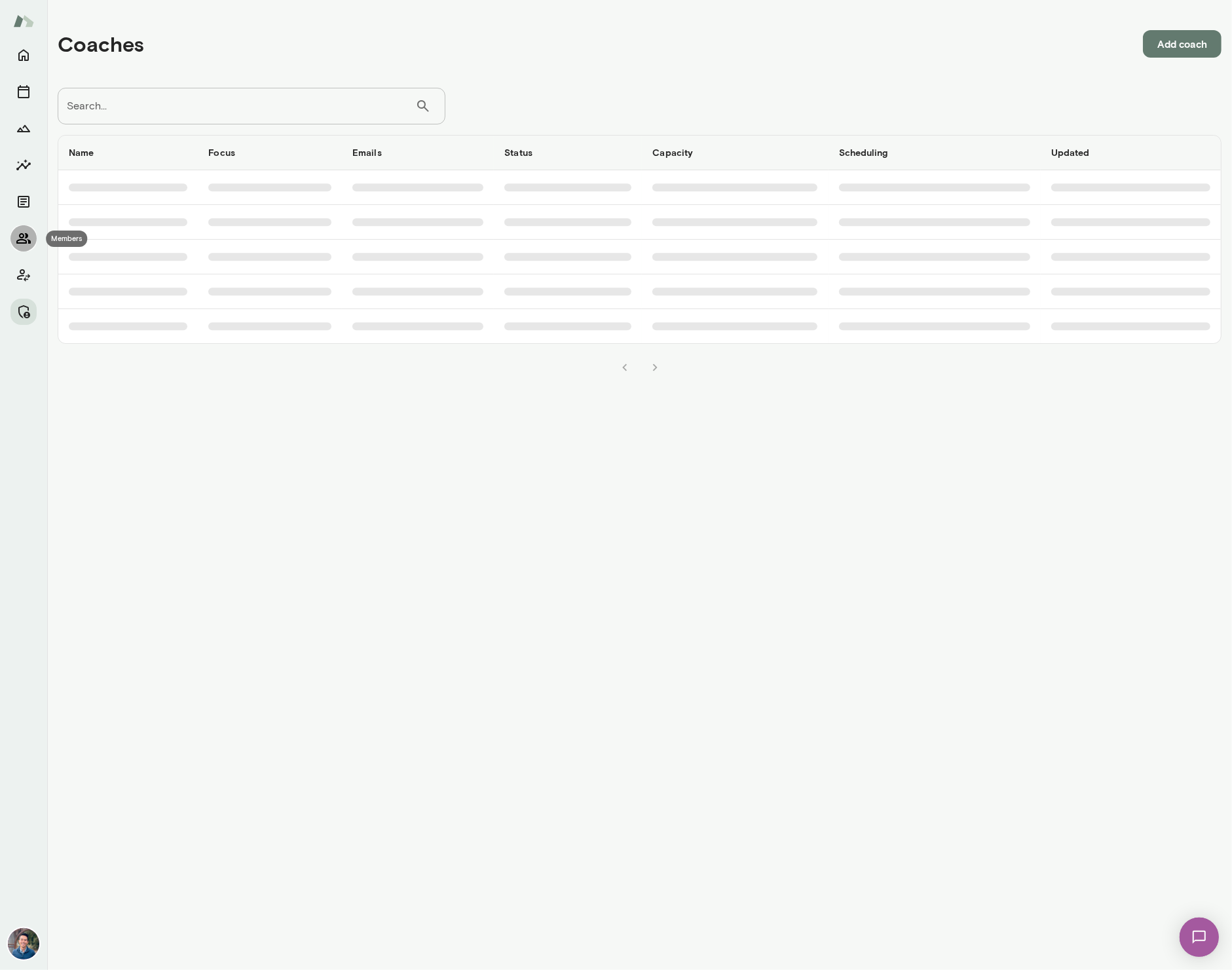
click at [20, 237] on icon "Members" at bounding box center [23, 238] width 15 height 10
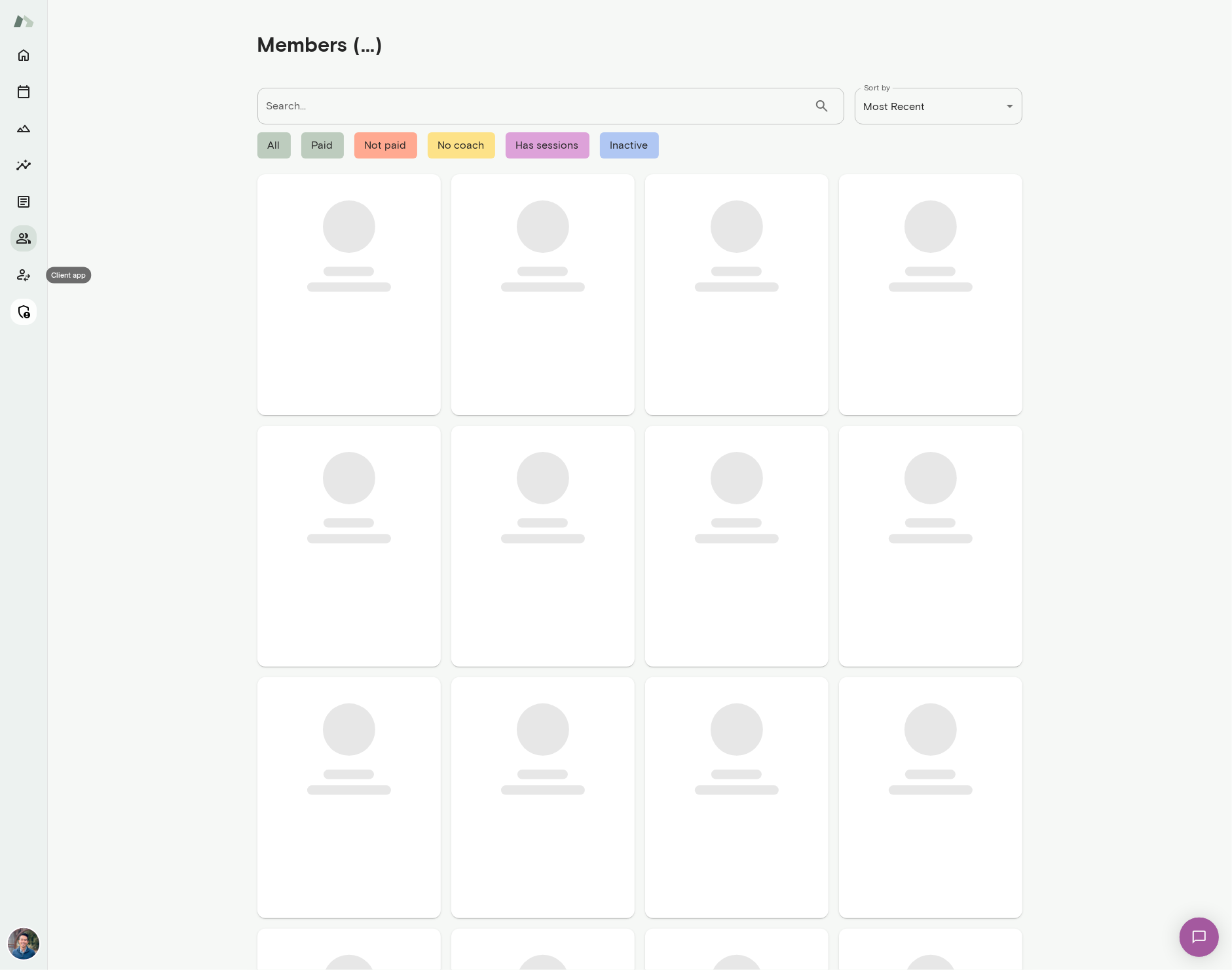
drag, startPoint x: 30, startPoint y: 314, endPoint x: 144, endPoint y: 159, distance: 192.4
click at [30, 314] on icon "Manage" at bounding box center [24, 311] width 12 height 13
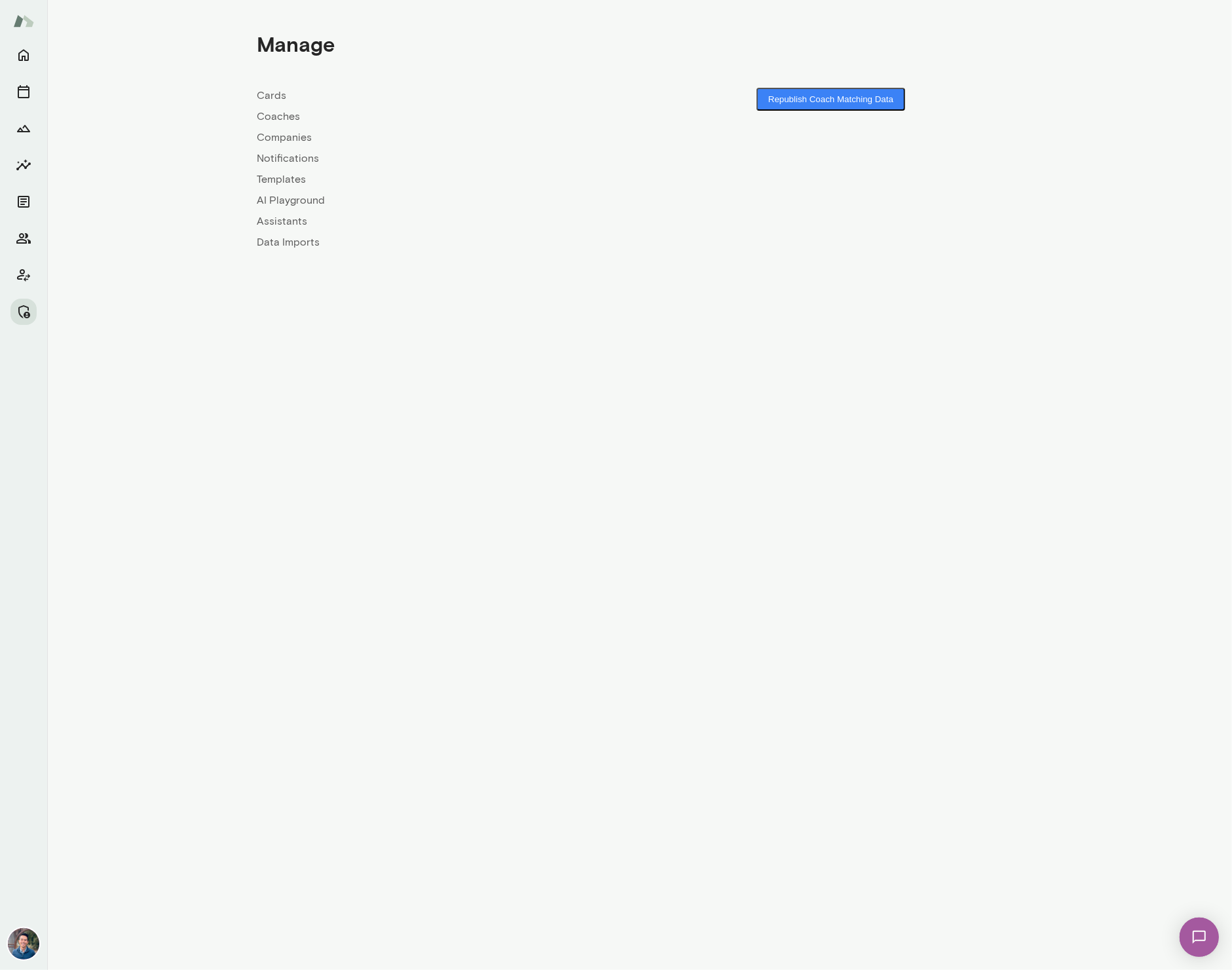
click at [290, 120] on link "Coaches" at bounding box center [449, 116] width 383 height 15
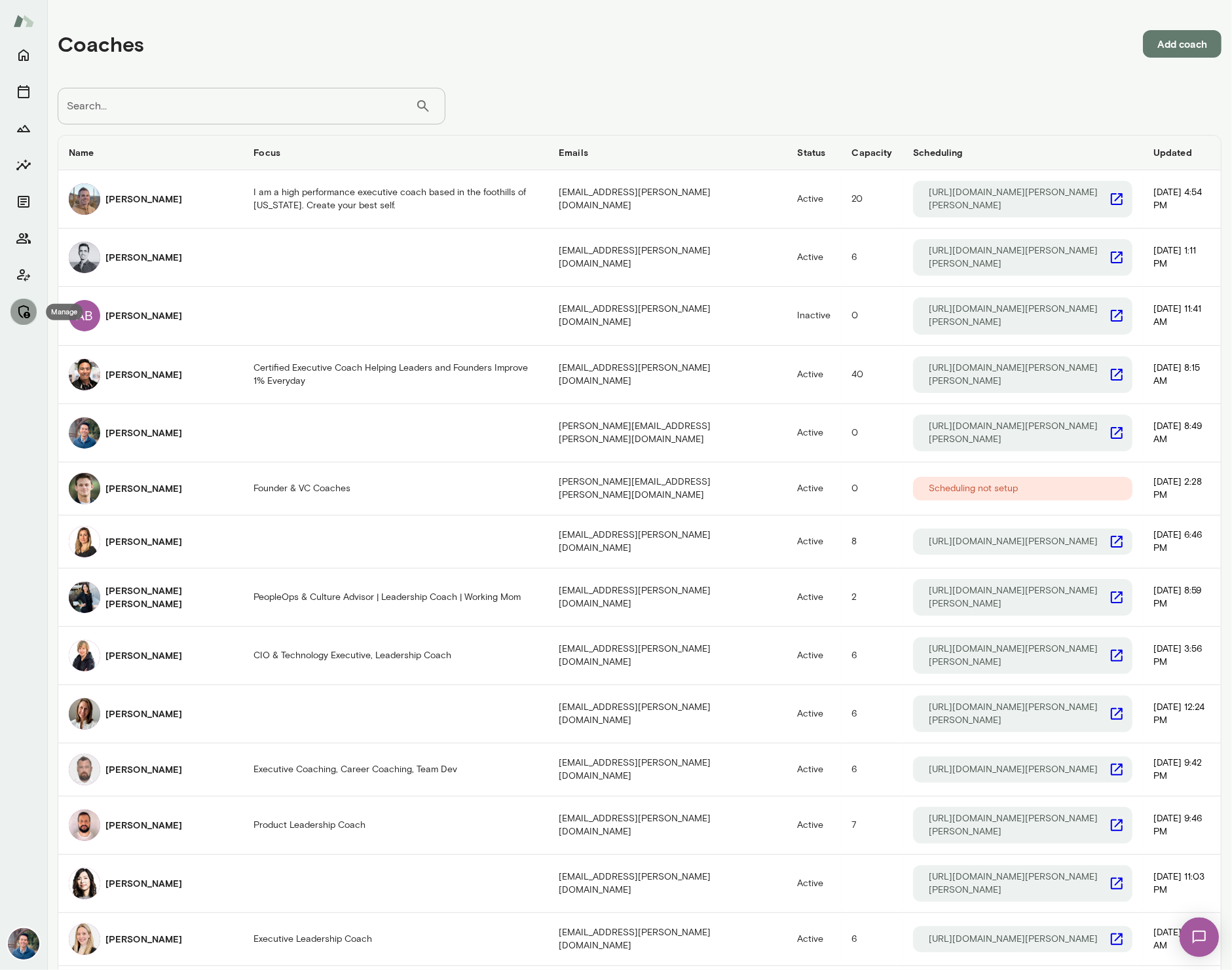
click at [27, 307] on icon "Manage" at bounding box center [23, 312] width 15 height 15
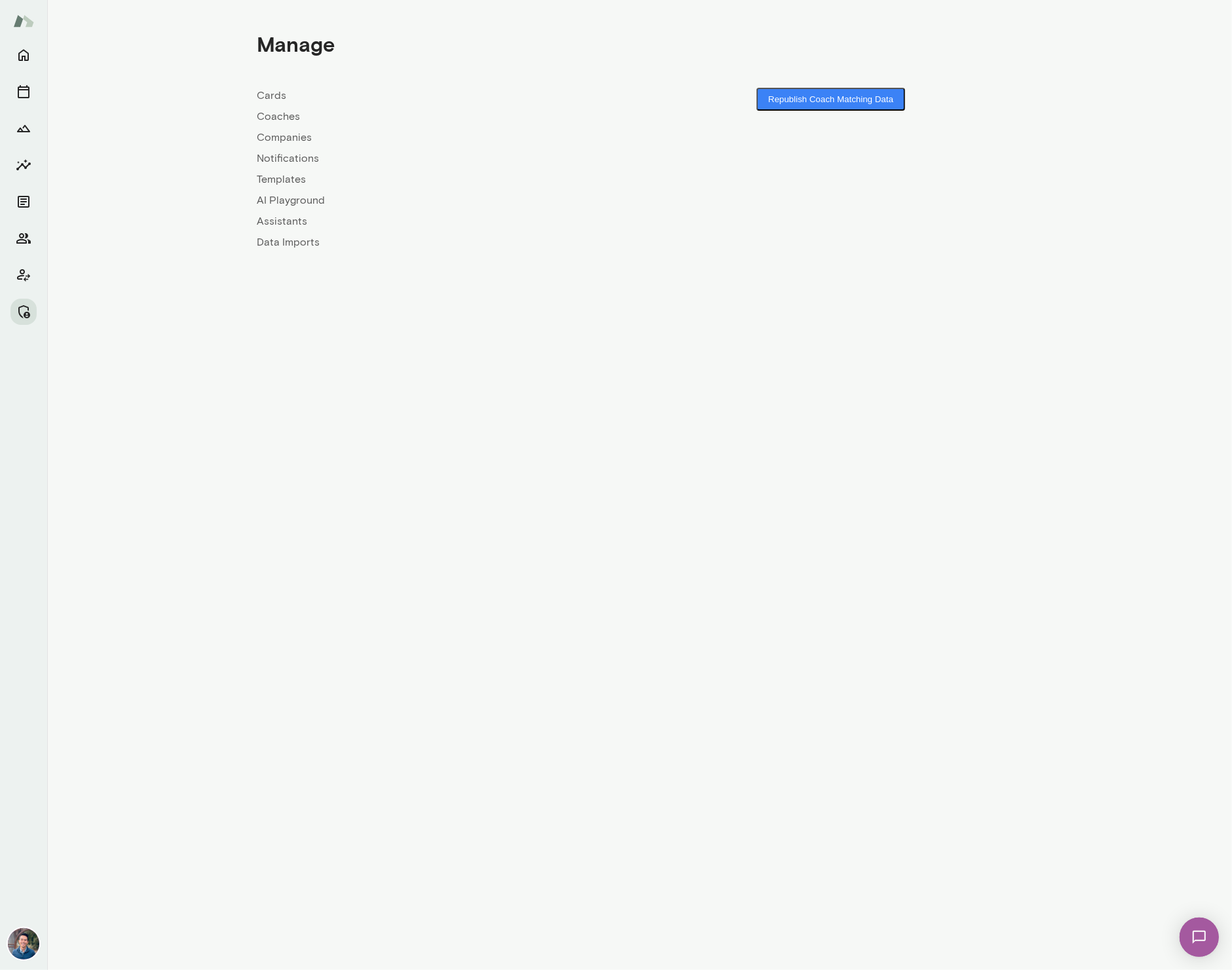
click at [270, 139] on link "Companies" at bounding box center [449, 138] width 383 height 15
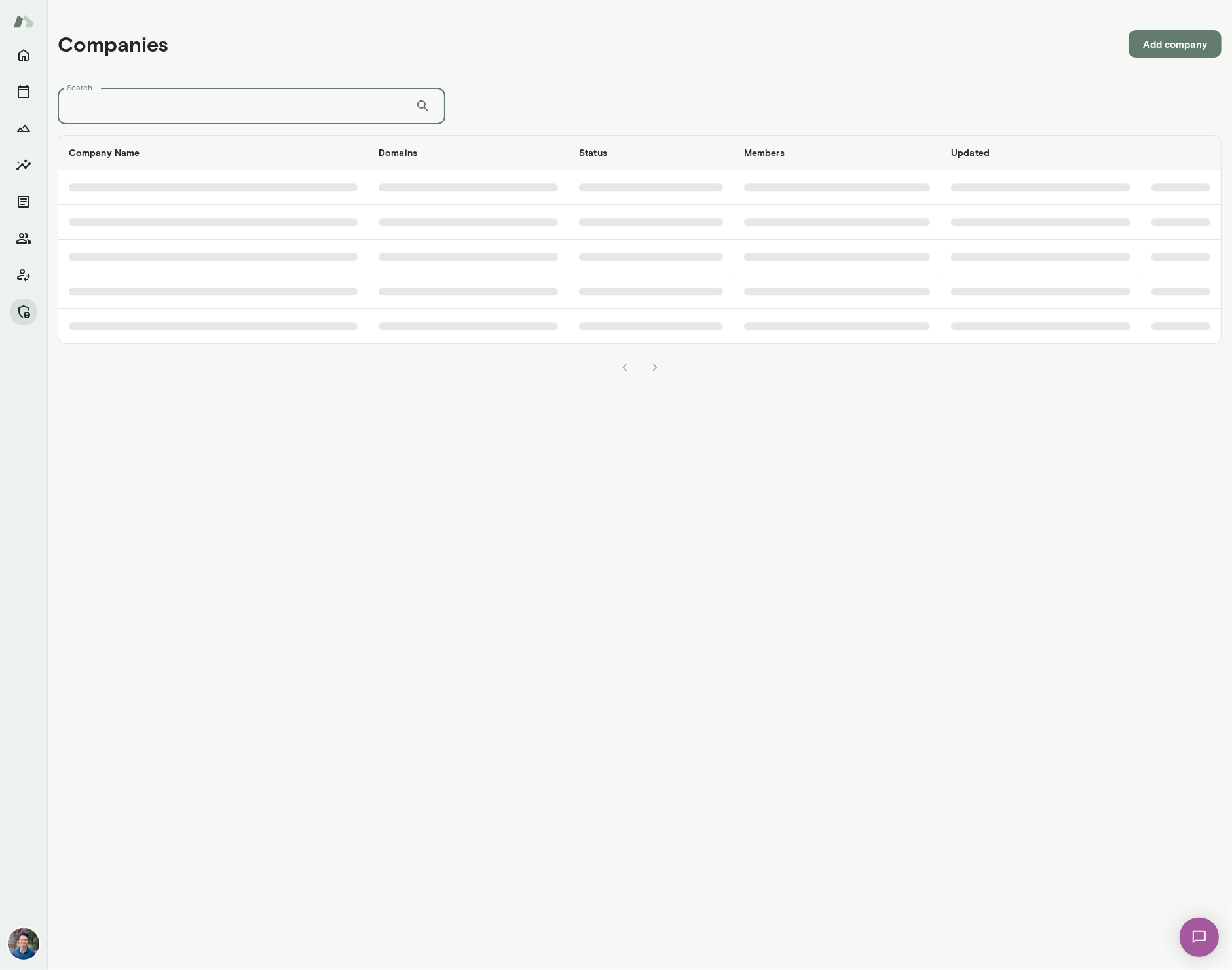
click at [257, 114] on input "Search..." at bounding box center [236, 106] width 358 height 37
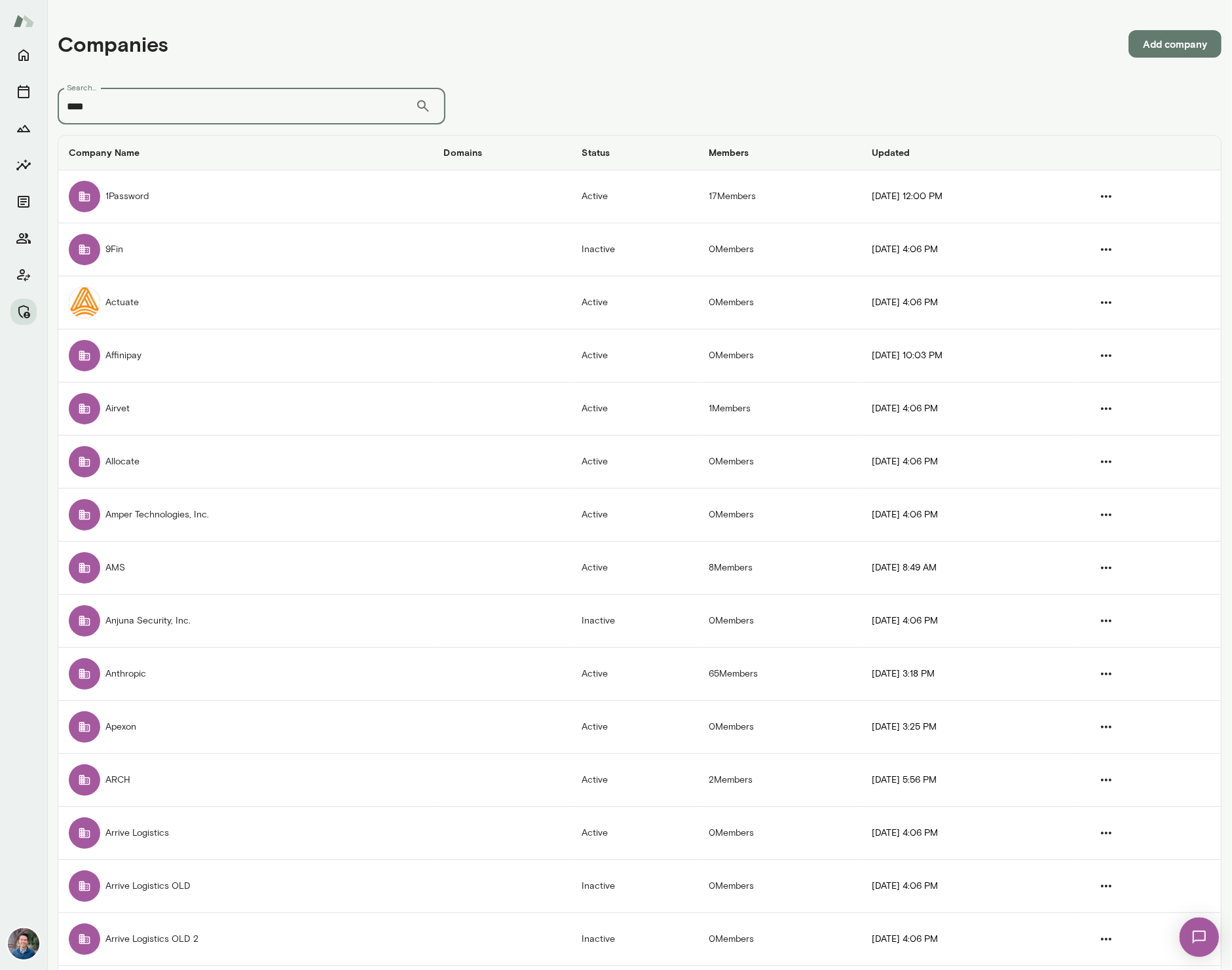
type input "****"
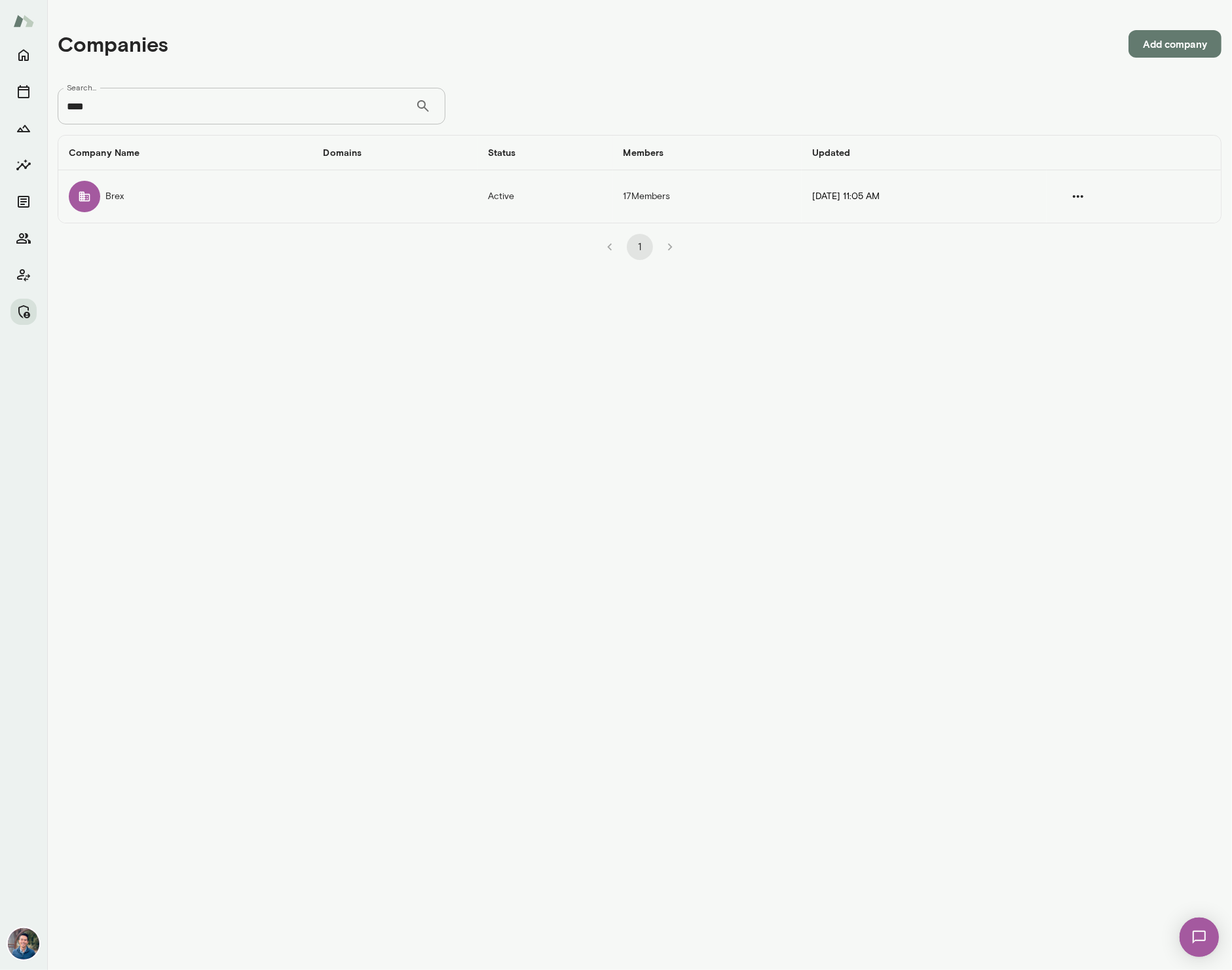
click at [94, 198] on div "companies table" at bounding box center [85, 197] width 32 height 32
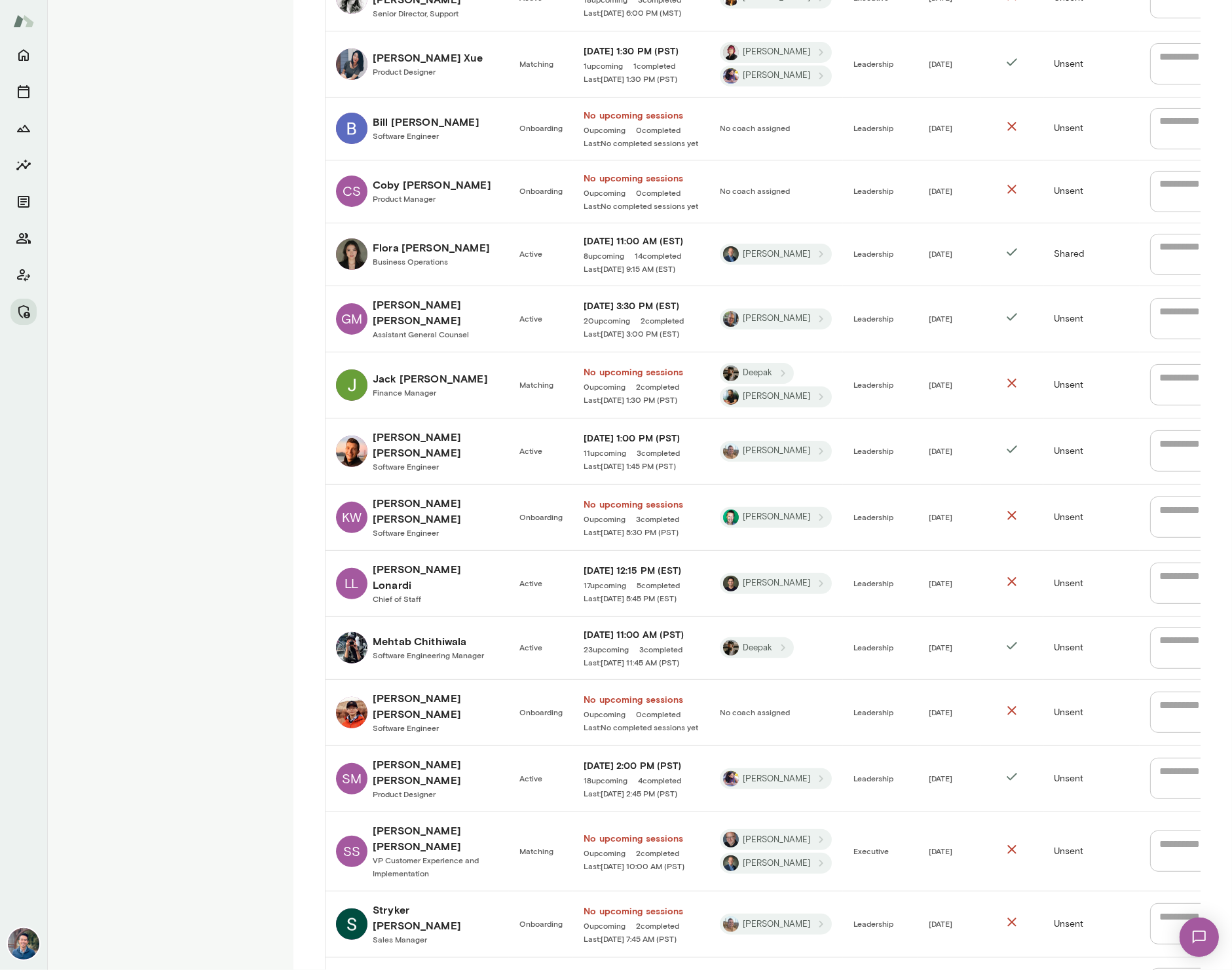
scroll to position [544, 0]
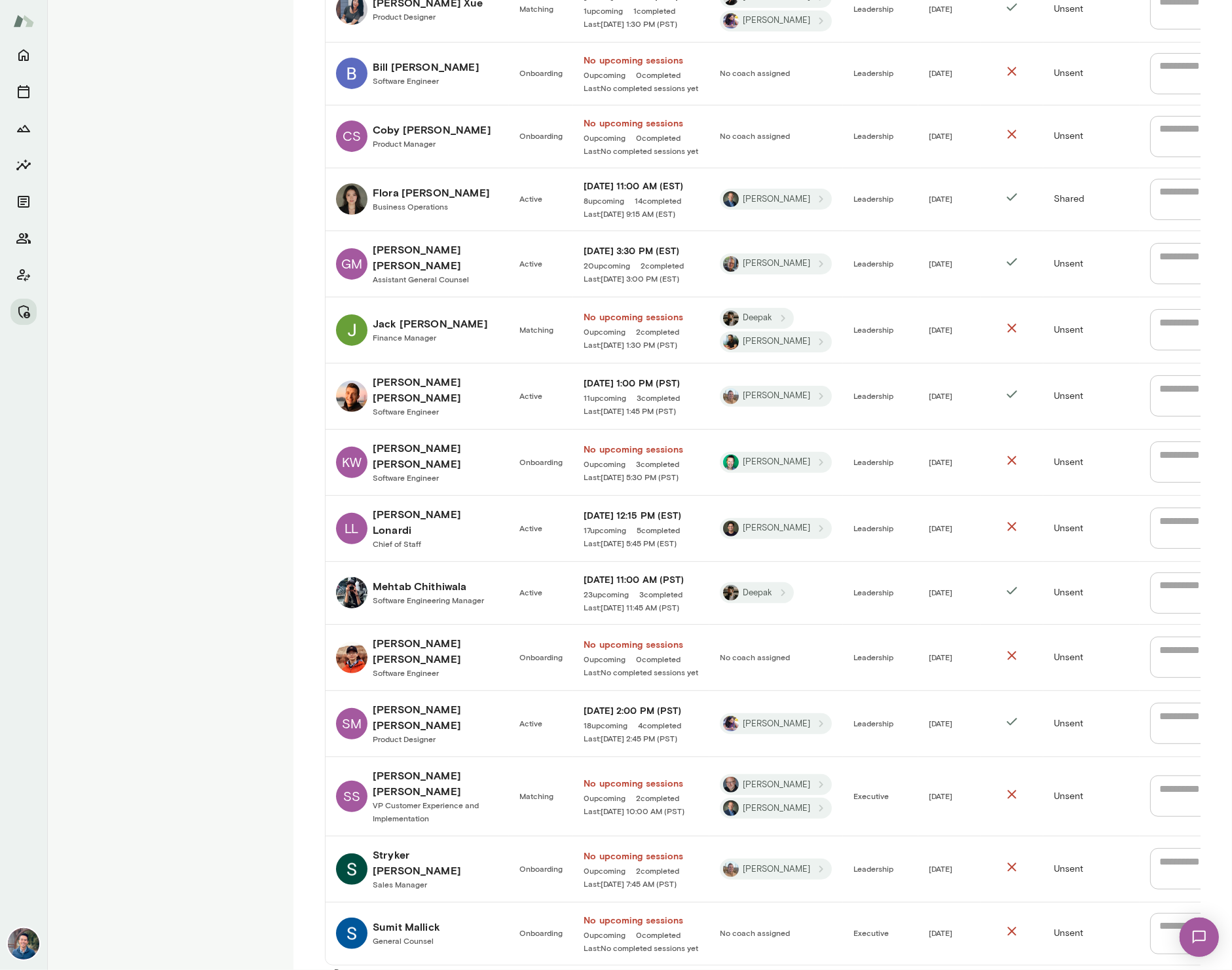
click at [655, 310] on h6 "No upcoming sessions" at bounding box center [641, 316] width 115 height 13
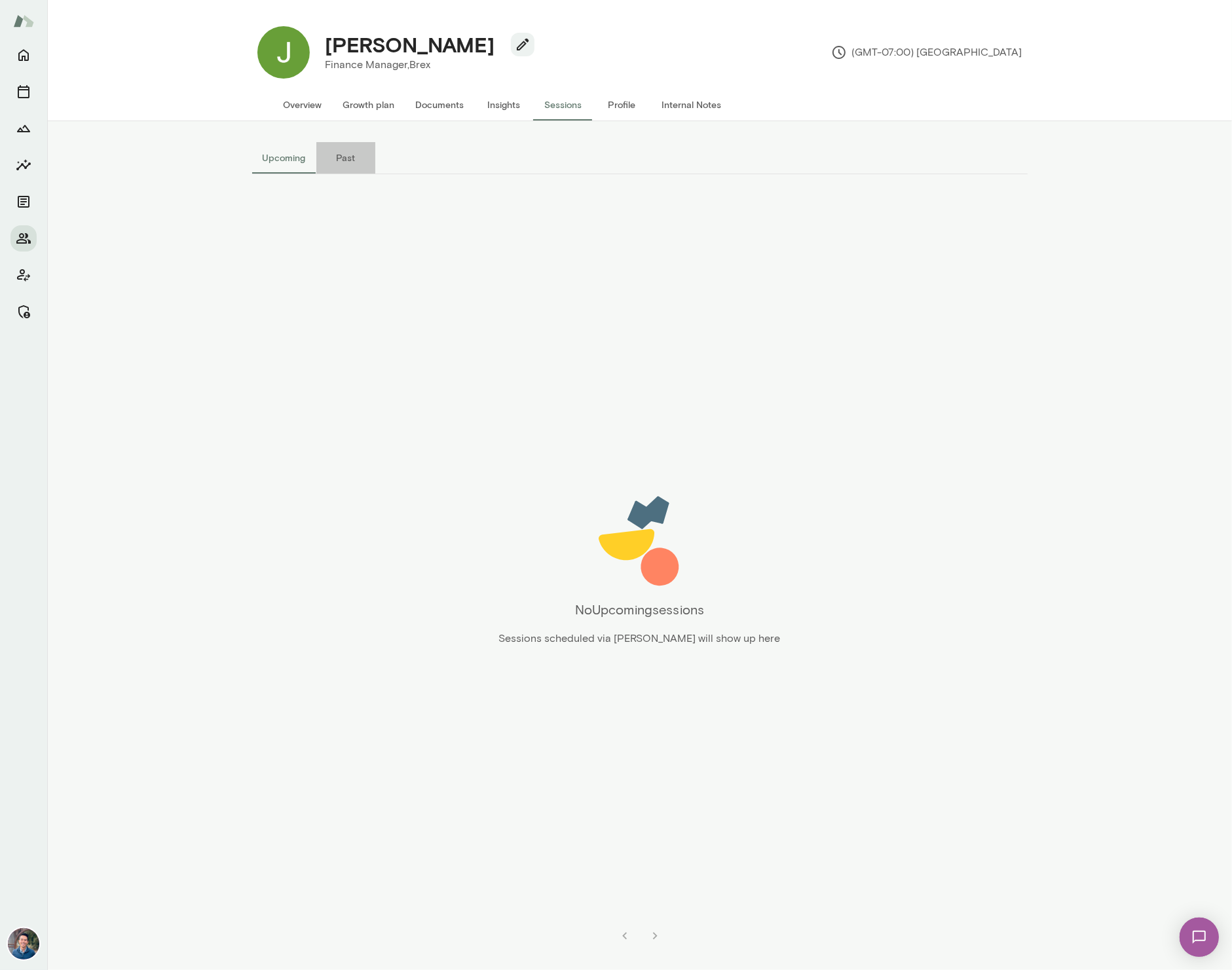
click at [338, 156] on button "Past" at bounding box center [345, 157] width 59 height 32
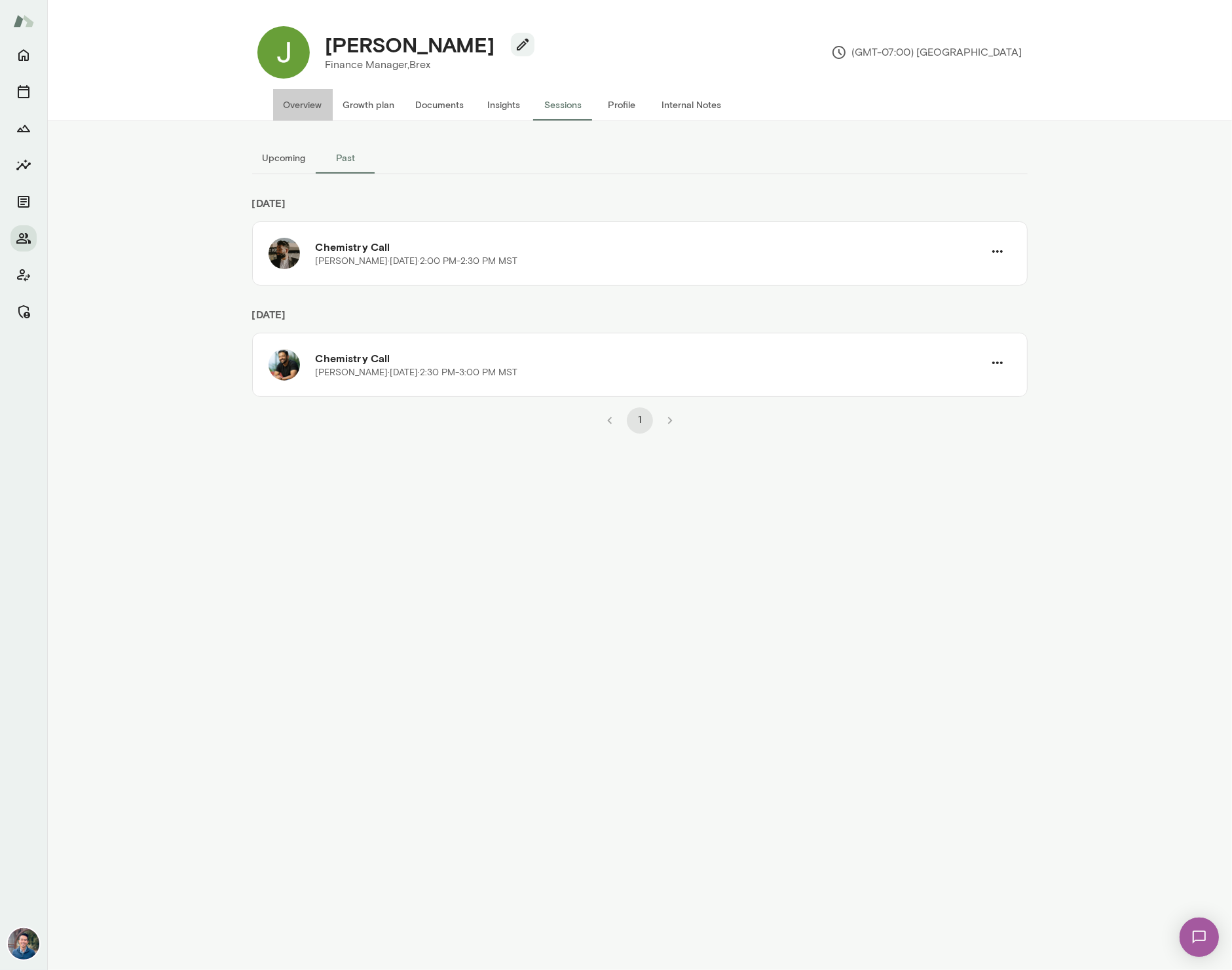
click at [299, 100] on button "Overview" at bounding box center [303, 104] width 60 height 32
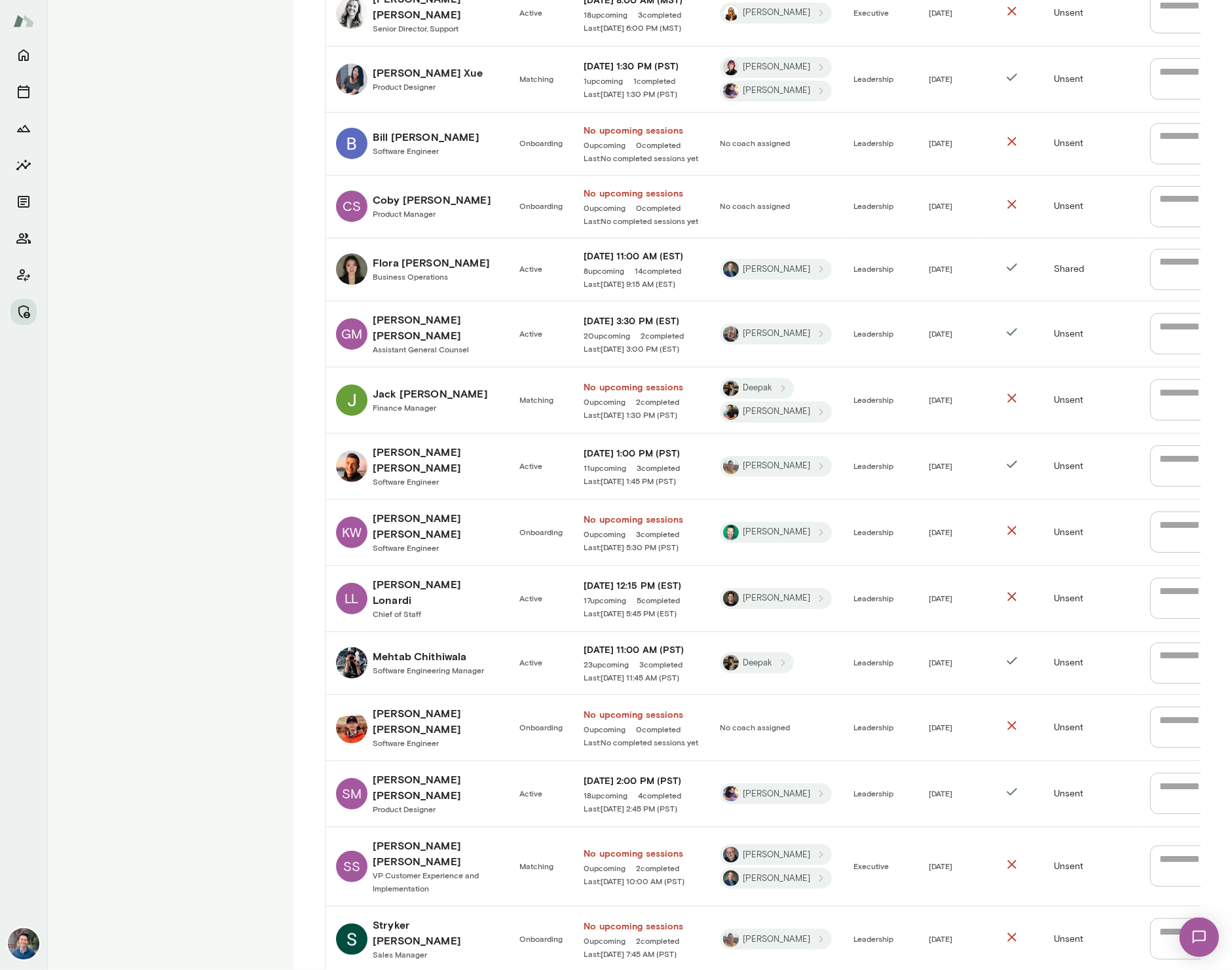
scroll to position [544, 0]
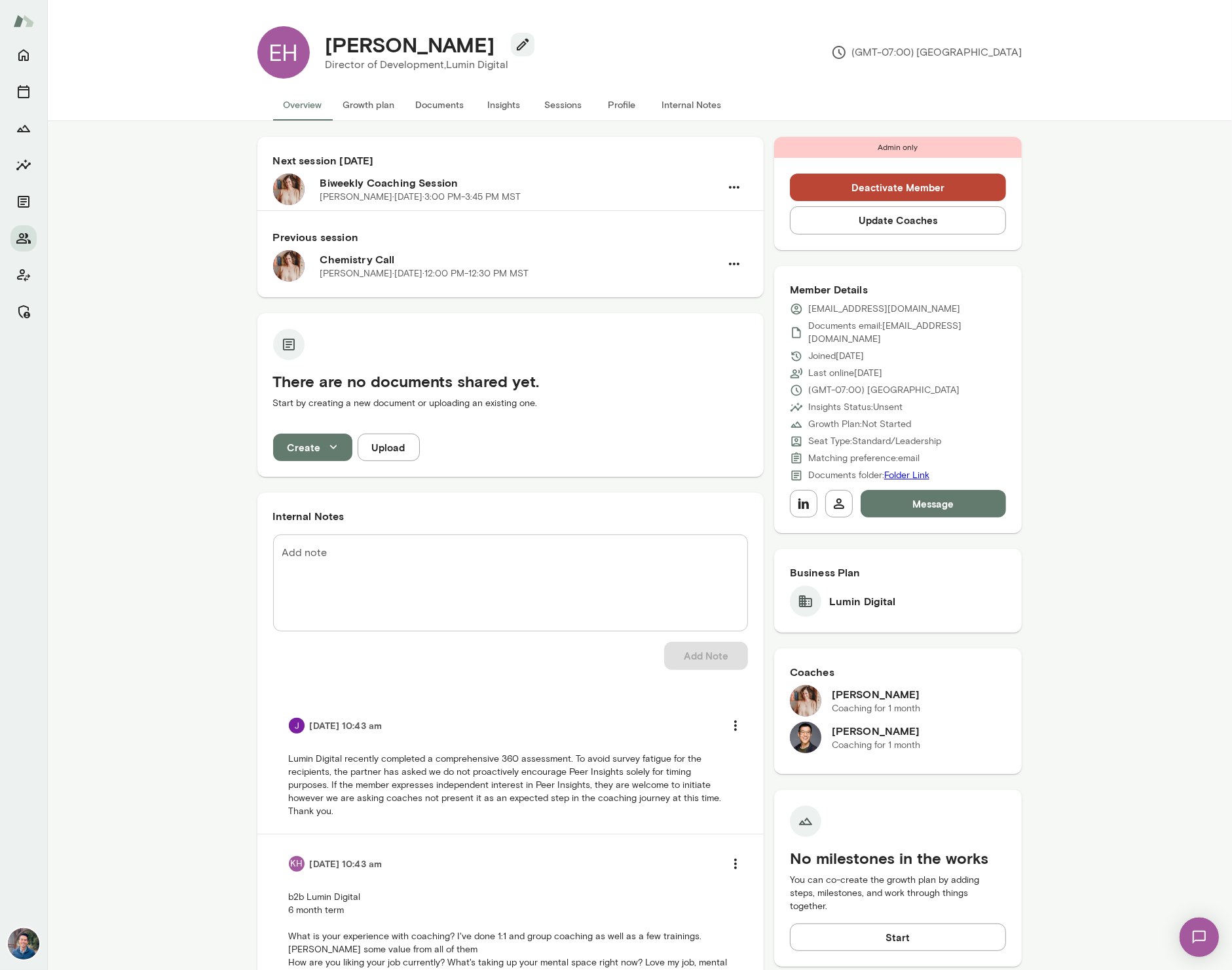
click at [965, 223] on button "Update Coaches" at bounding box center [899, 220] width 217 height 27
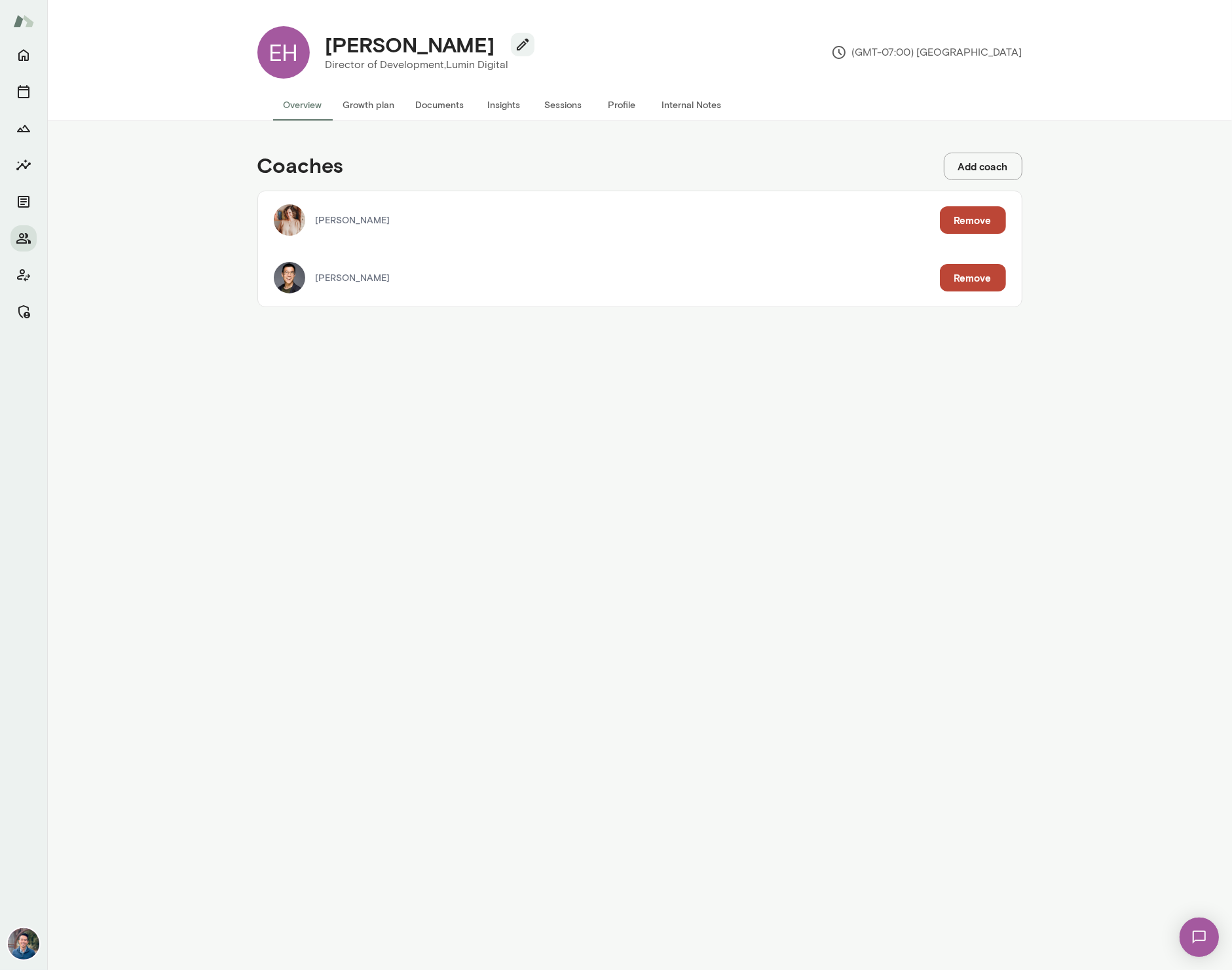
click at [967, 279] on button "Remove" at bounding box center [972, 278] width 66 height 27
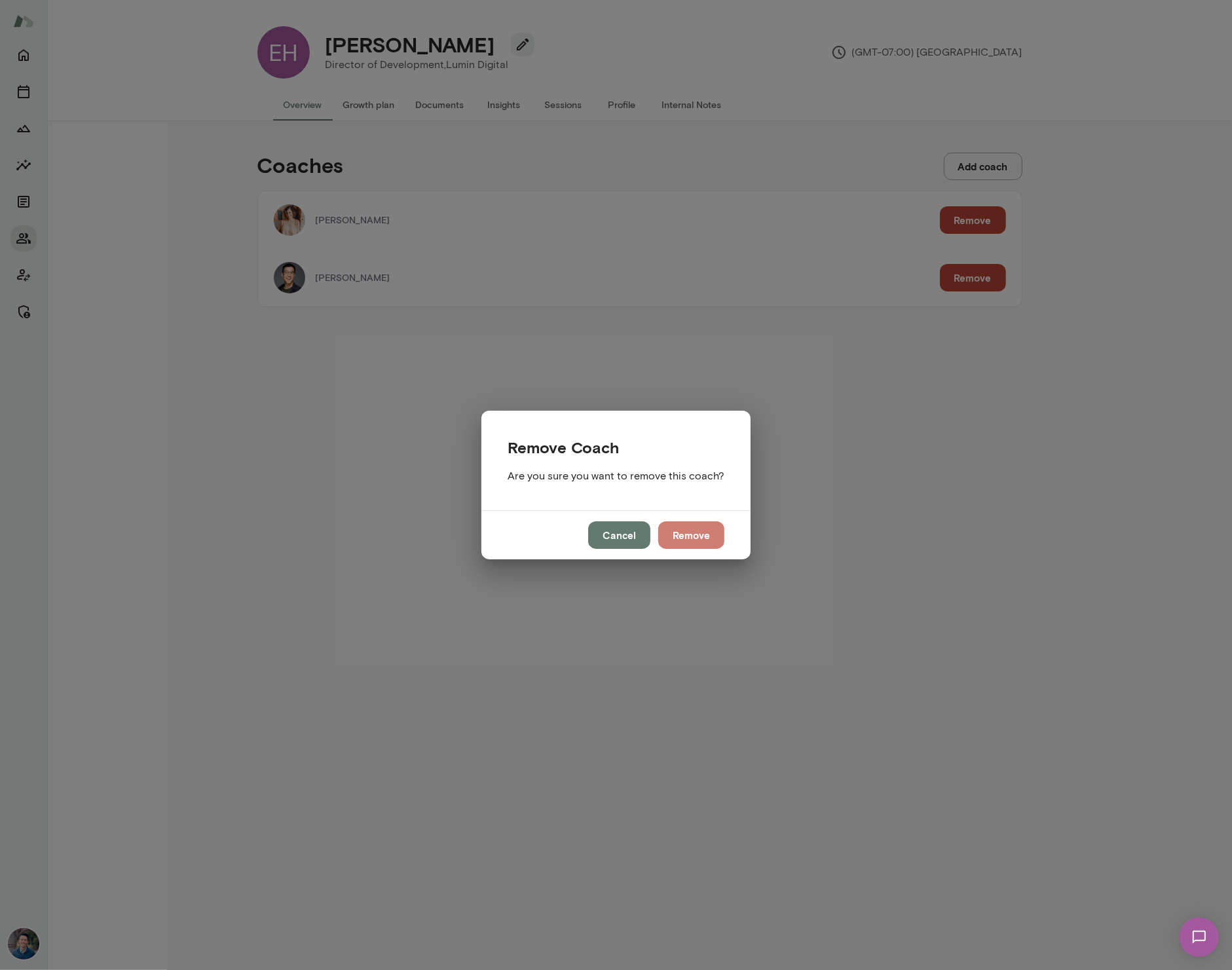
click at [688, 535] on button "Remove" at bounding box center [691, 535] width 66 height 27
